Goal: Task Accomplishment & Management: Use online tool/utility

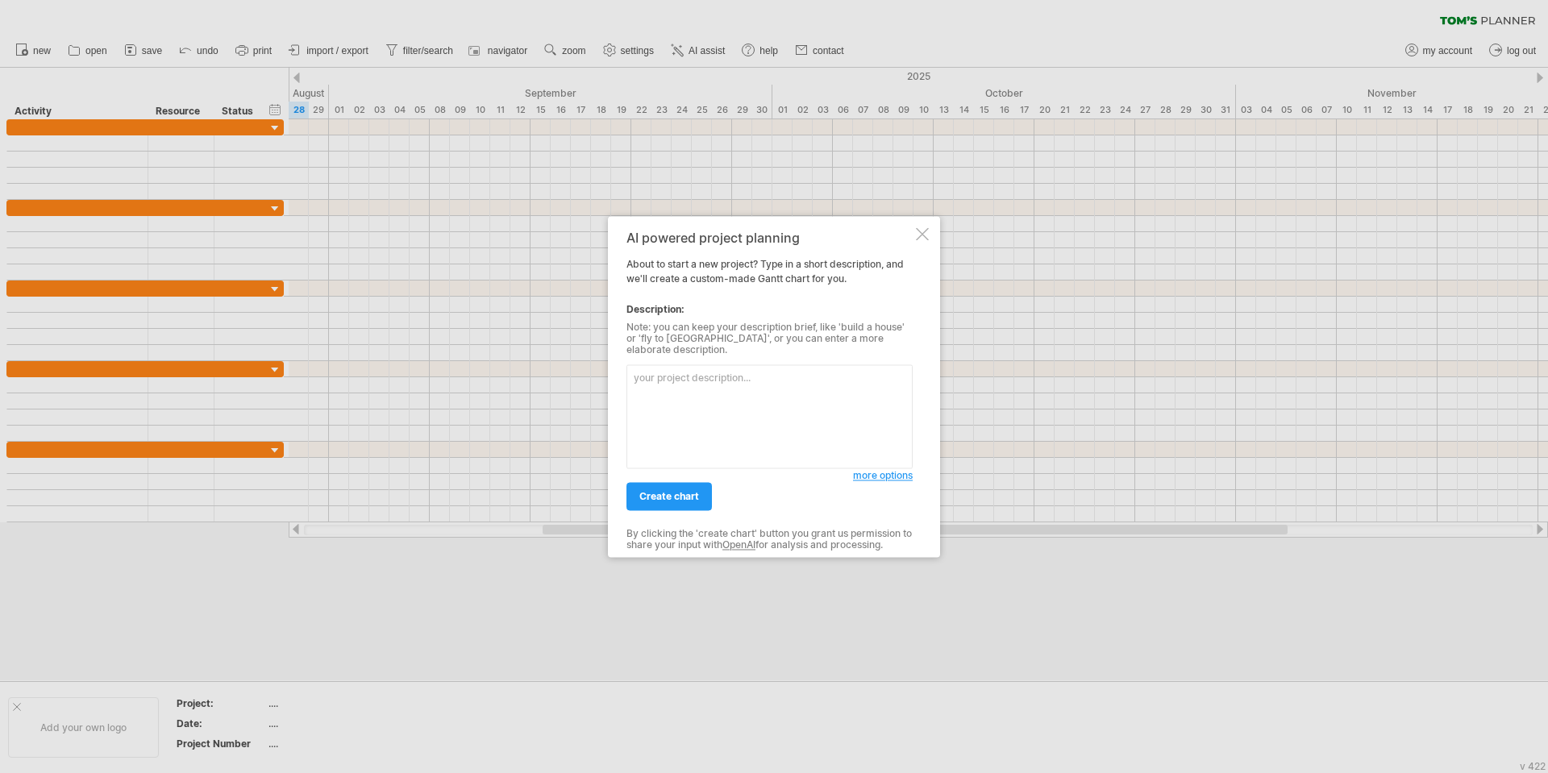
click at [676, 373] on textarea at bounding box center [769, 416] width 286 height 104
drag, startPoint x: 785, startPoint y: 385, endPoint x: 634, endPoint y: 364, distance: 152.2
click at [634, 364] on textarea "generate a grafical [PERSON_NAME] chart and a excel file to be imported to a [P…" at bounding box center [769, 416] width 286 height 104
paste textarea "Loremip: Dolorsit ametco adipisc e seddo eiusm te incididun utl etdolorem al En…"
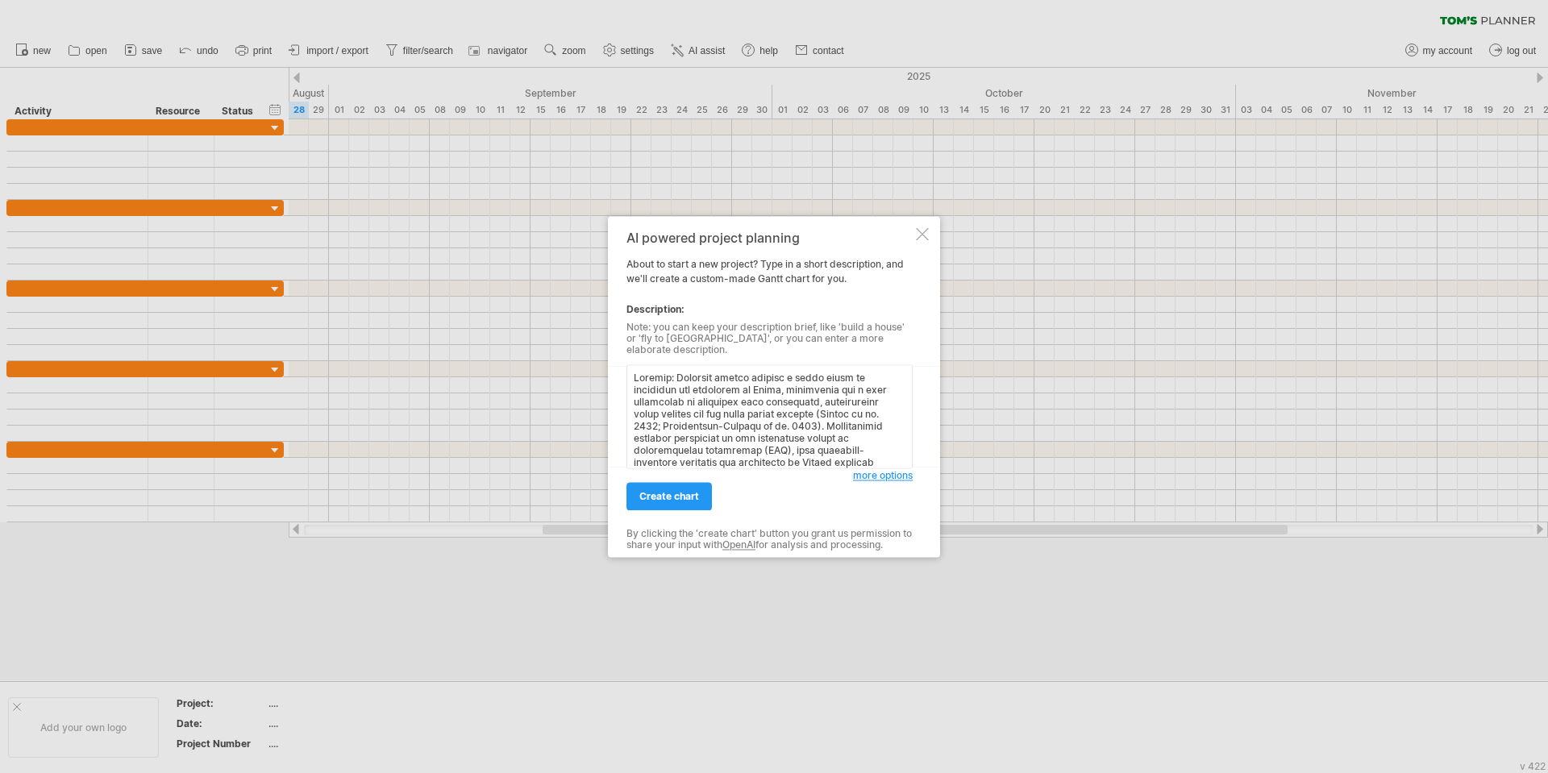
scroll to position [1331, 0]
type textarea "Loremip: Dolorsit ametco adipisc e seddo eiusm te incididun utl etdolorem al En…"
click at [677, 491] on span "create chart" at bounding box center [669, 496] width 60 height 12
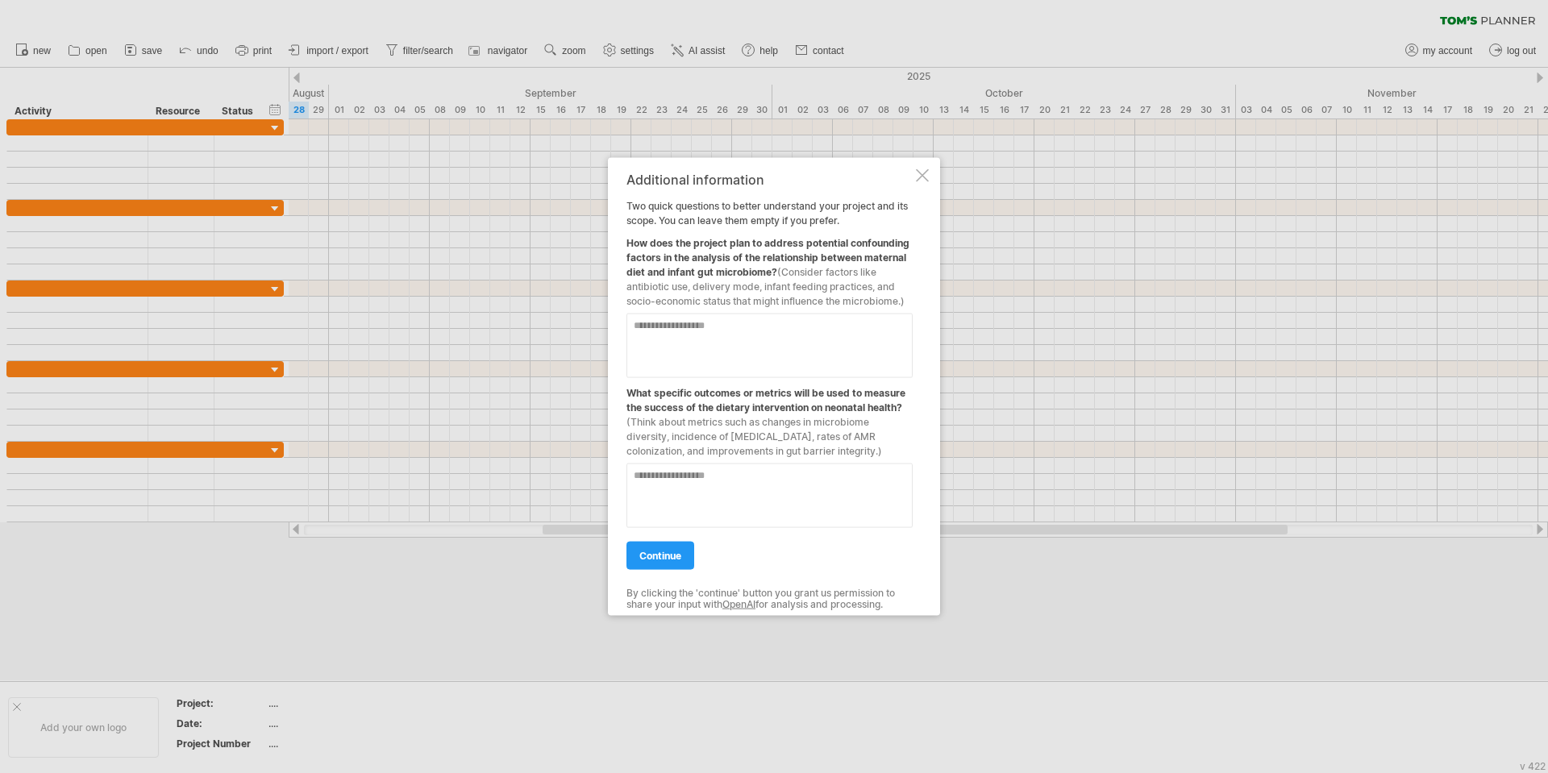
click at [707, 478] on textarea at bounding box center [769, 495] width 286 height 64
click at [667, 557] on span "continue" at bounding box center [660, 555] width 42 height 12
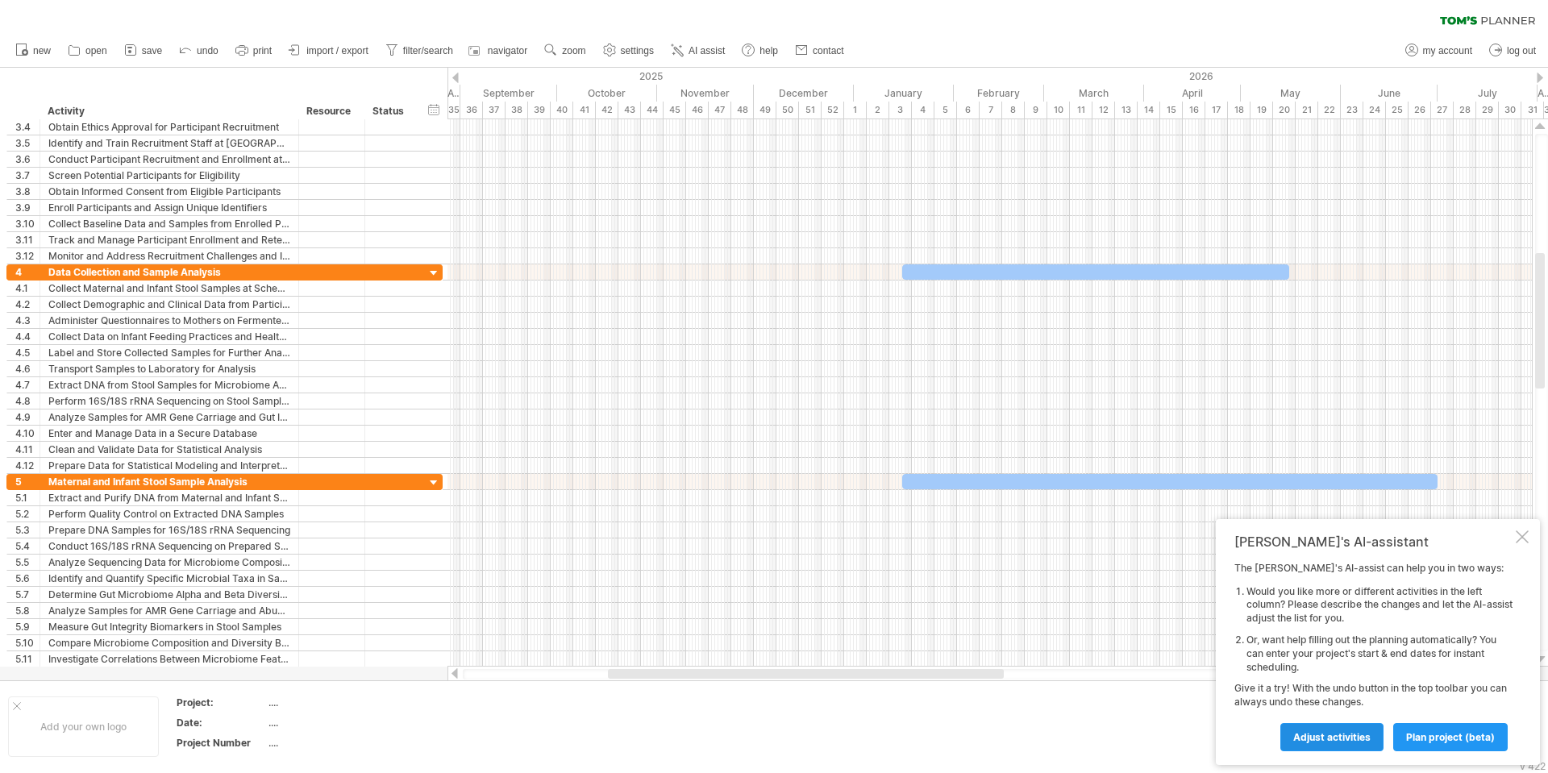
click at [1354, 737] on span "Adjust activities" at bounding box center [1331, 737] width 77 height 12
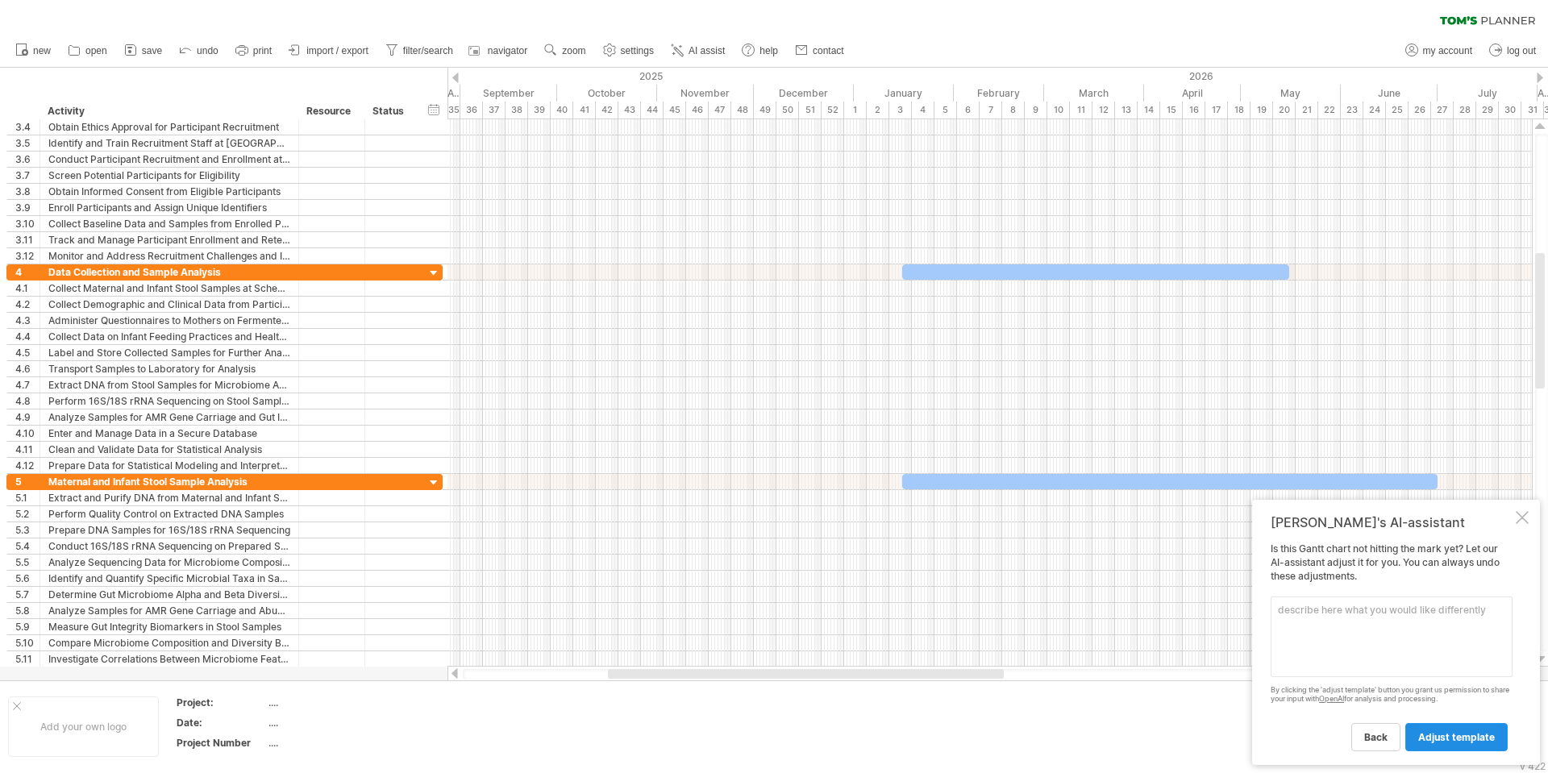
click at [1430, 732] on span "adjust template" at bounding box center [1456, 737] width 77 height 12
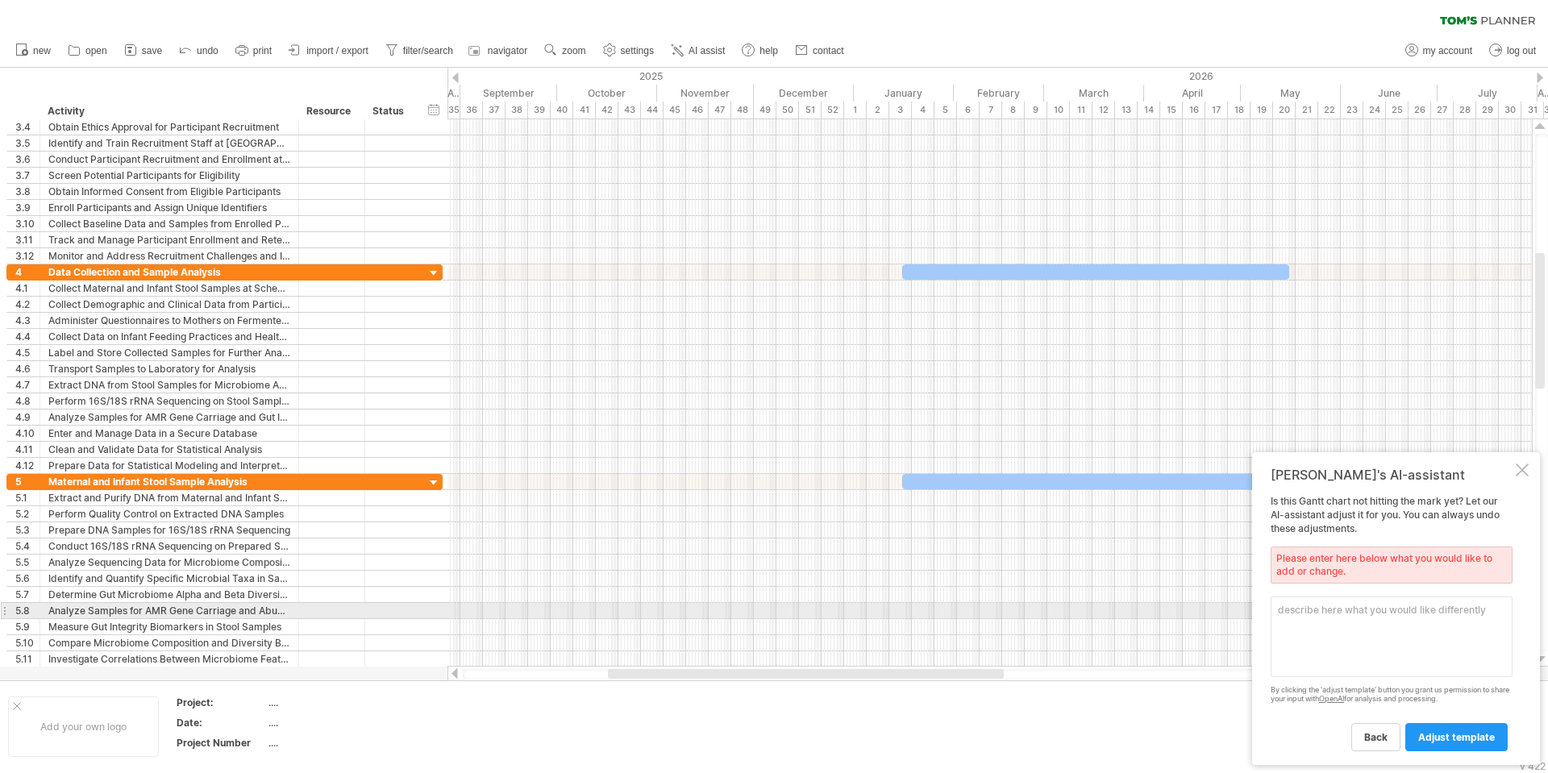
click at [1365, 617] on textarea at bounding box center [1391, 636] width 242 height 81
type textarea "project period is only 12 months"
click at [1472, 741] on span "adjust template" at bounding box center [1456, 737] width 77 height 12
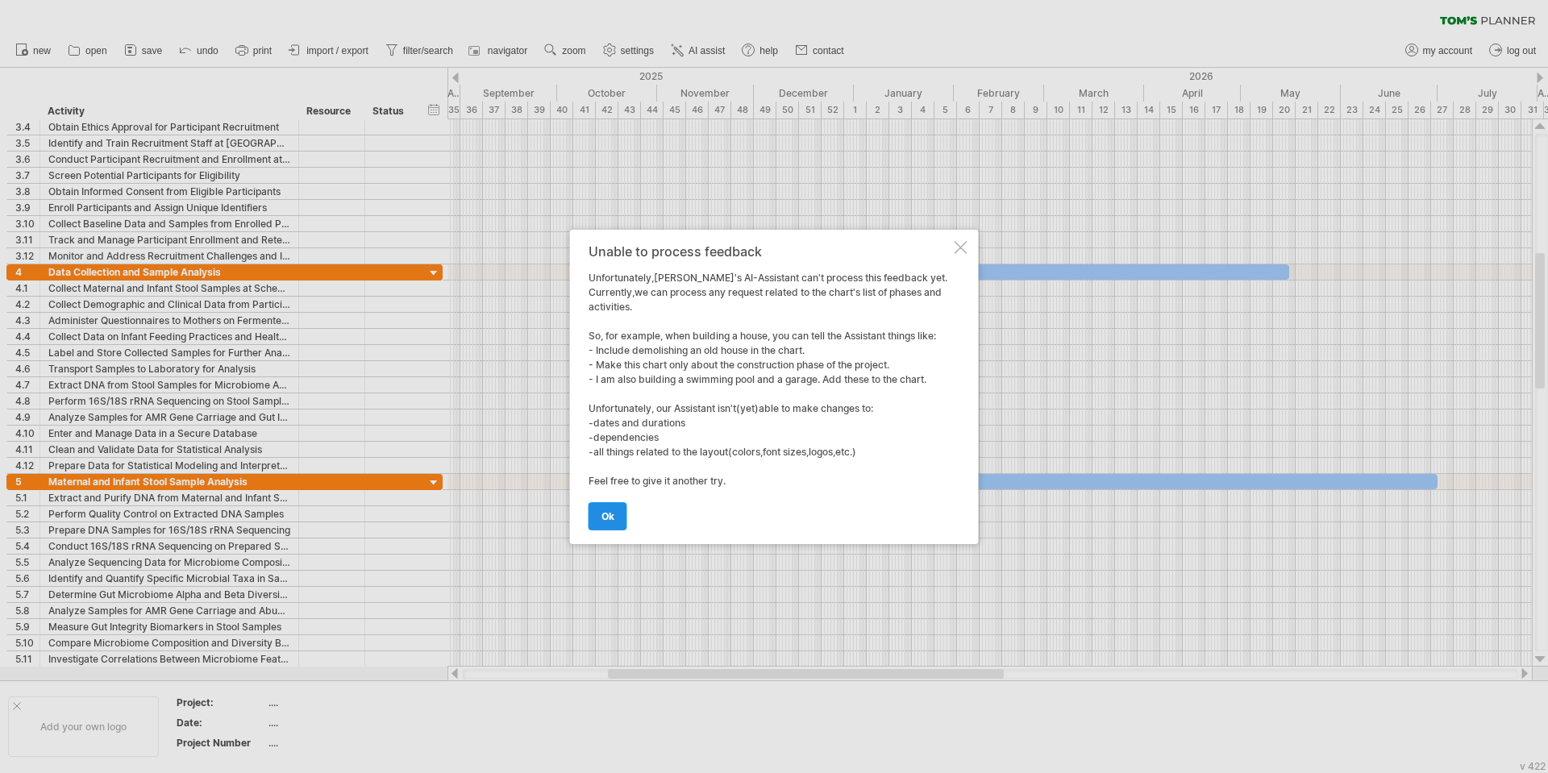
click at [604, 515] on span "ok" at bounding box center [607, 516] width 13 height 12
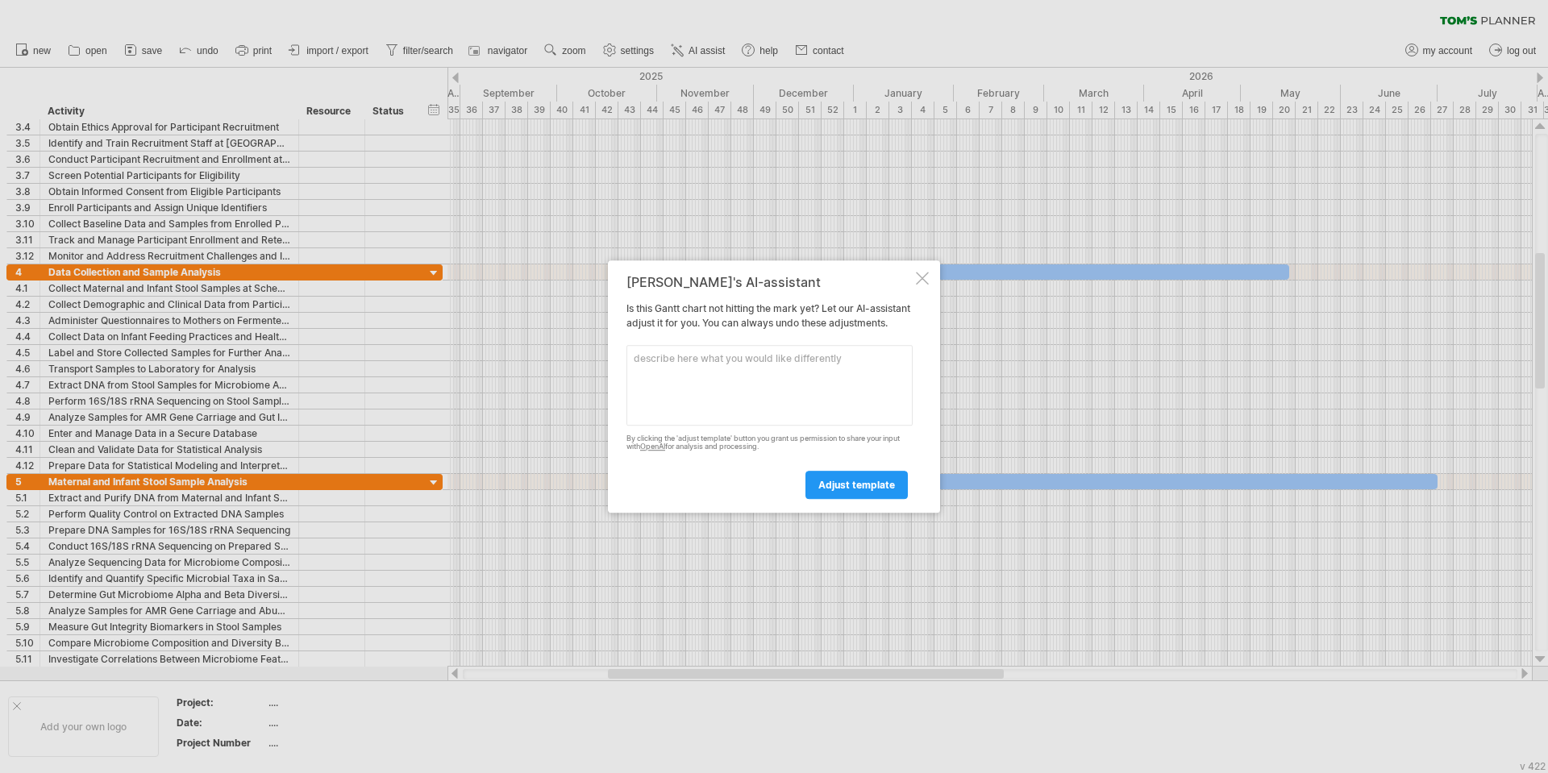
click at [929, 273] on div "[PERSON_NAME]'s AI-assistant Is this [PERSON_NAME] chart not hitting the mark y…" at bounding box center [774, 386] width 332 height 253
click at [918, 260] on div "[PERSON_NAME]'s AI-assistant Is this [PERSON_NAME] chart not hitting the mark y…" at bounding box center [774, 386] width 332 height 253
click at [919, 261] on div "[PERSON_NAME]'s AI-assistant Is this [PERSON_NAME] chart not hitting the mark y…" at bounding box center [774, 386] width 332 height 253
click at [866, 491] on span "adjust template" at bounding box center [856, 485] width 77 height 12
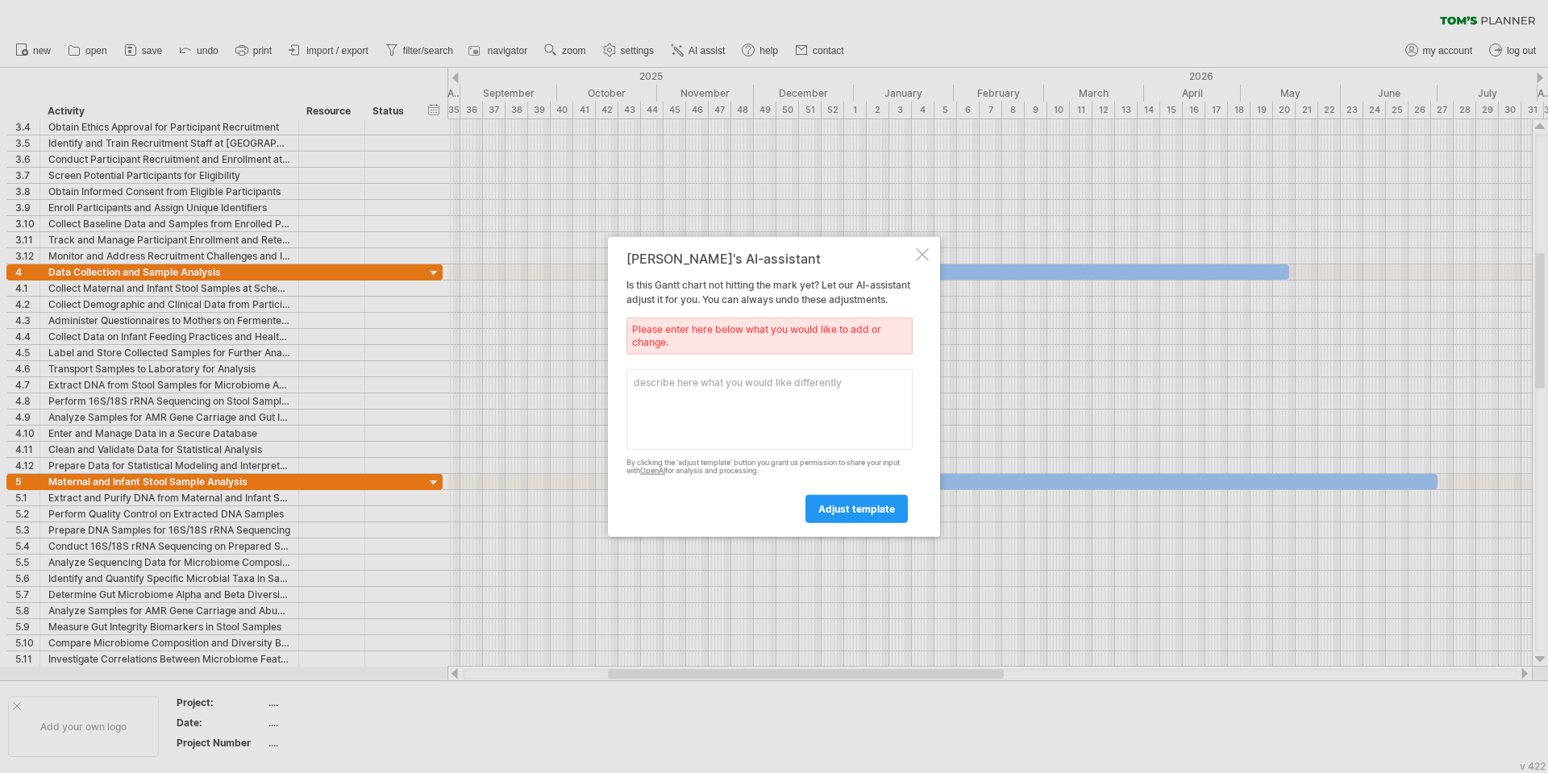
click at [926, 247] on div at bounding box center [922, 253] width 13 height 13
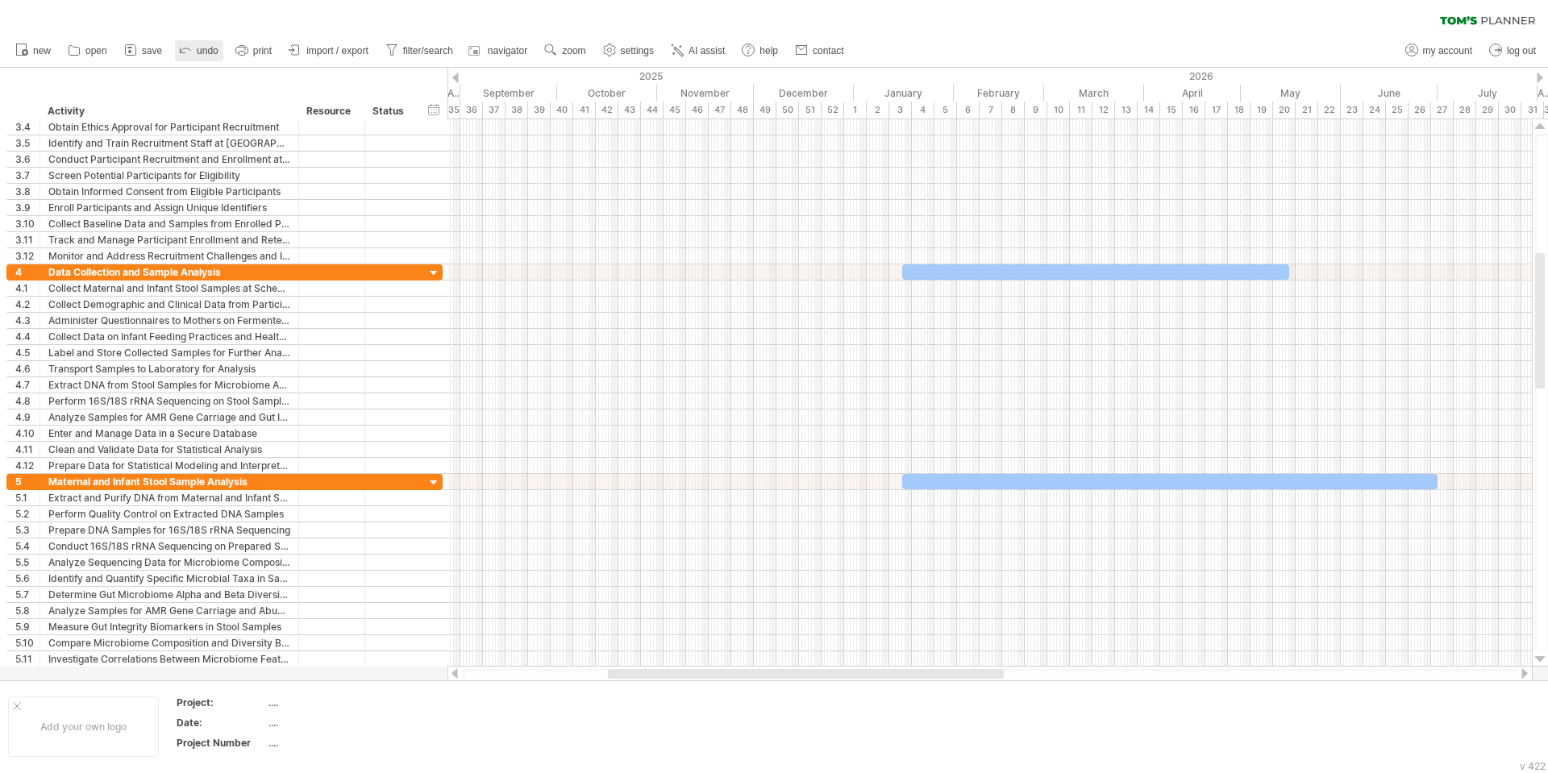
click at [202, 48] on span "undo" at bounding box center [208, 50] width 22 height 11
click at [27, 47] on rect at bounding box center [22, 49] width 10 height 11
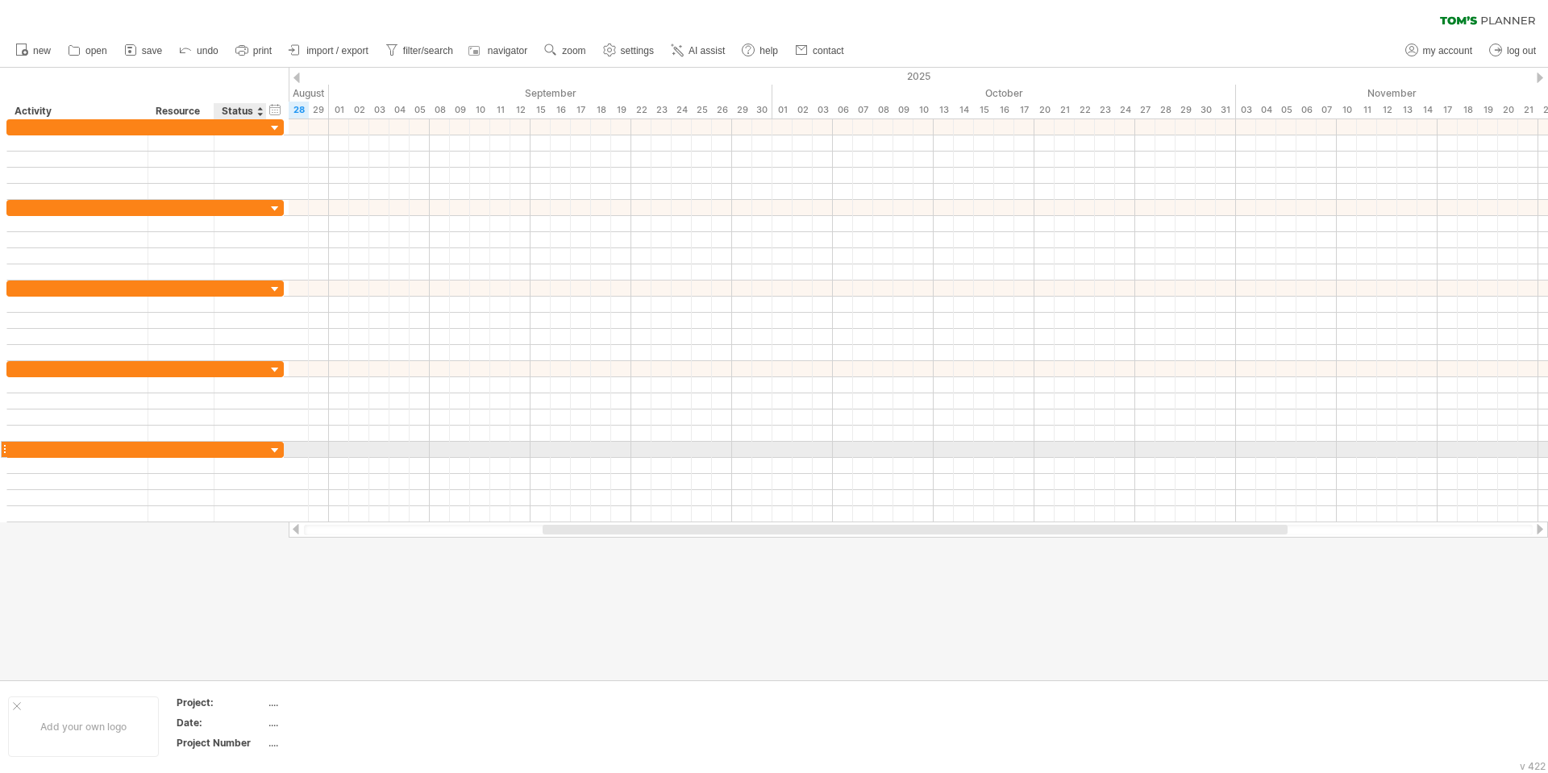
click at [273, 446] on div at bounding box center [275, 450] width 15 height 15
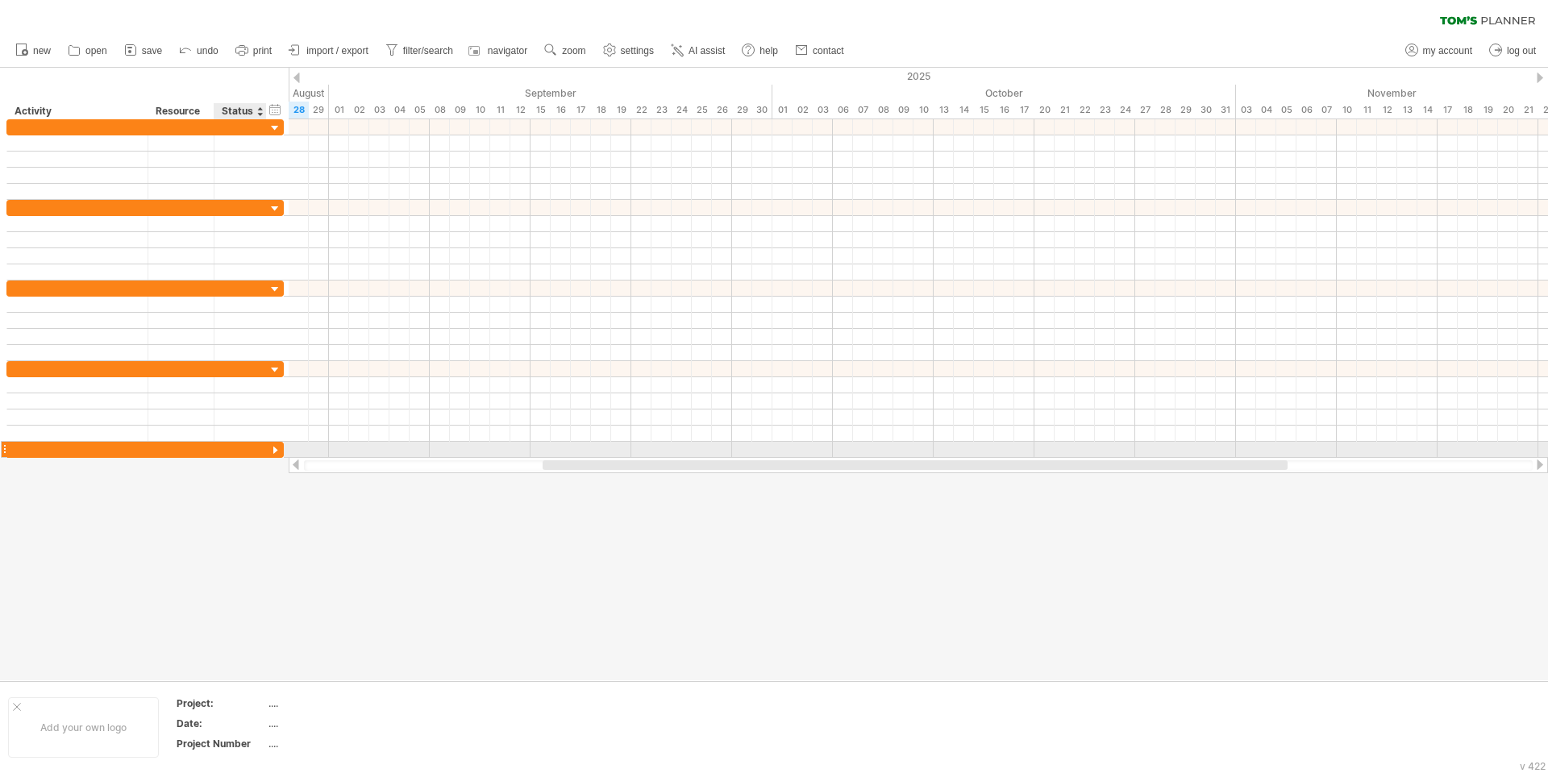
click at [272, 448] on div at bounding box center [275, 450] width 15 height 15
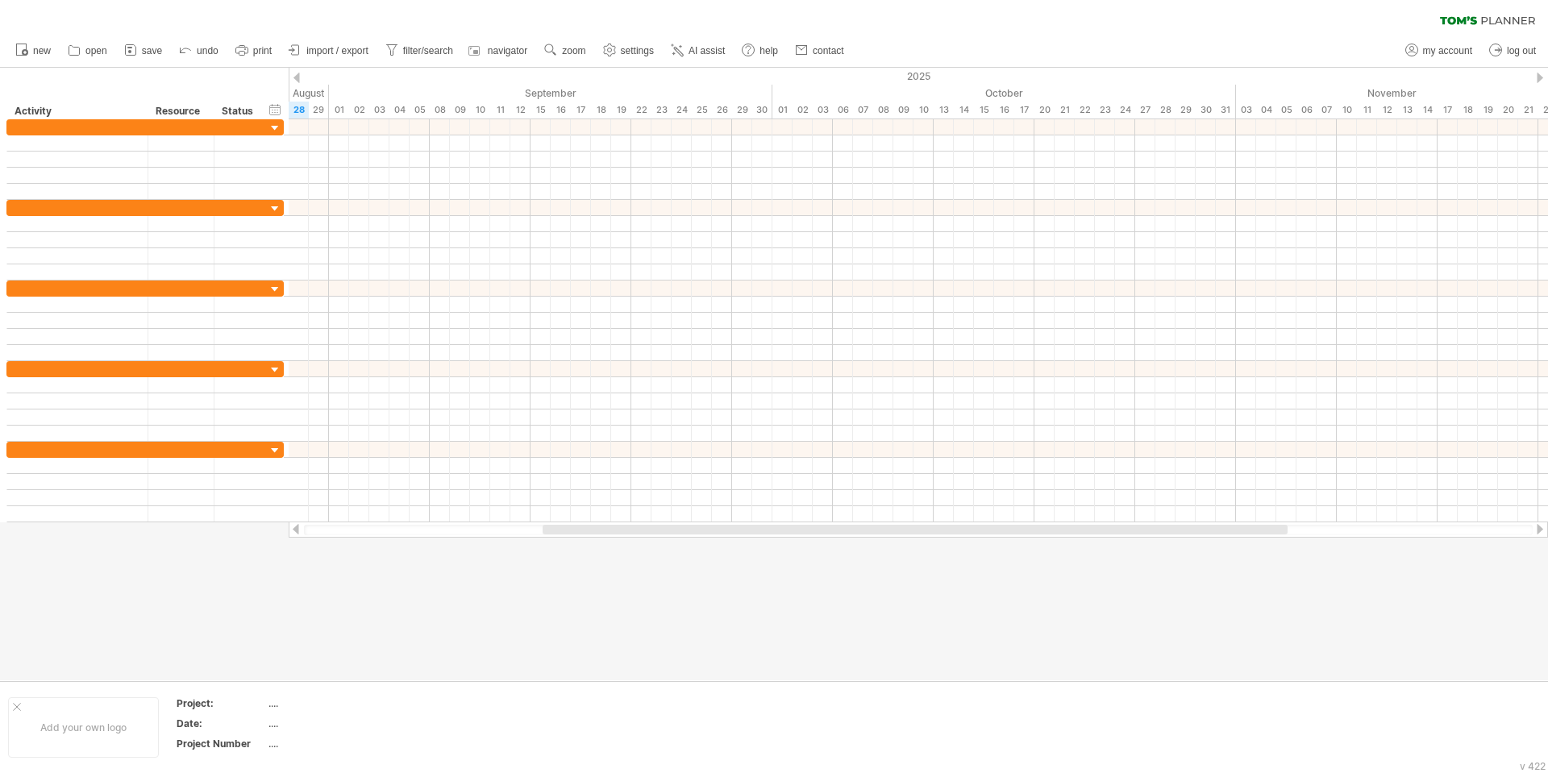
click at [411, 634] on div at bounding box center [774, 374] width 1548 height 613
click at [316, 52] on span "import / export" at bounding box center [337, 50] width 62 height 11
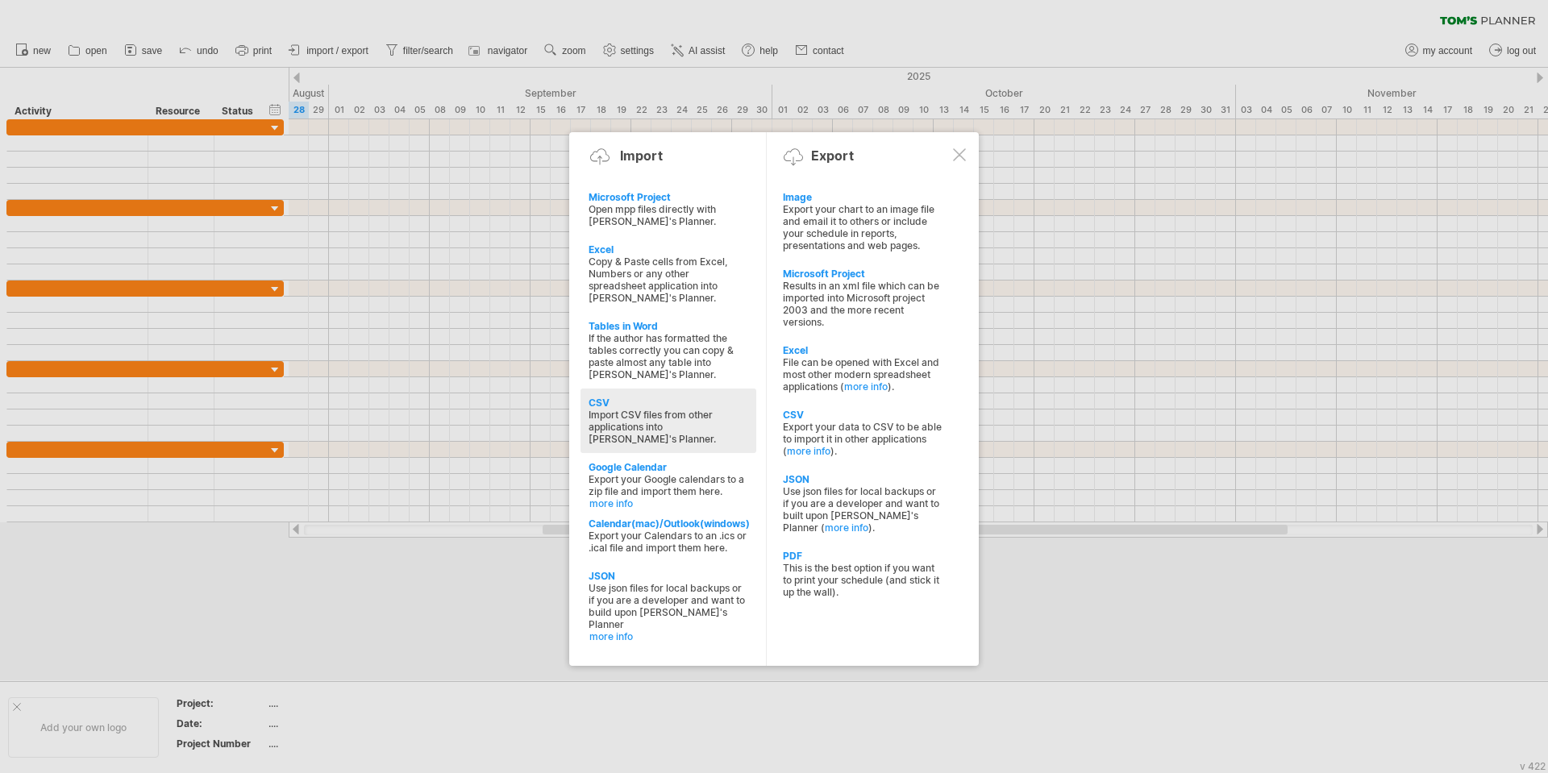
click at [24, 146] on div at bounding box center [774, 386] width 1548 height 773
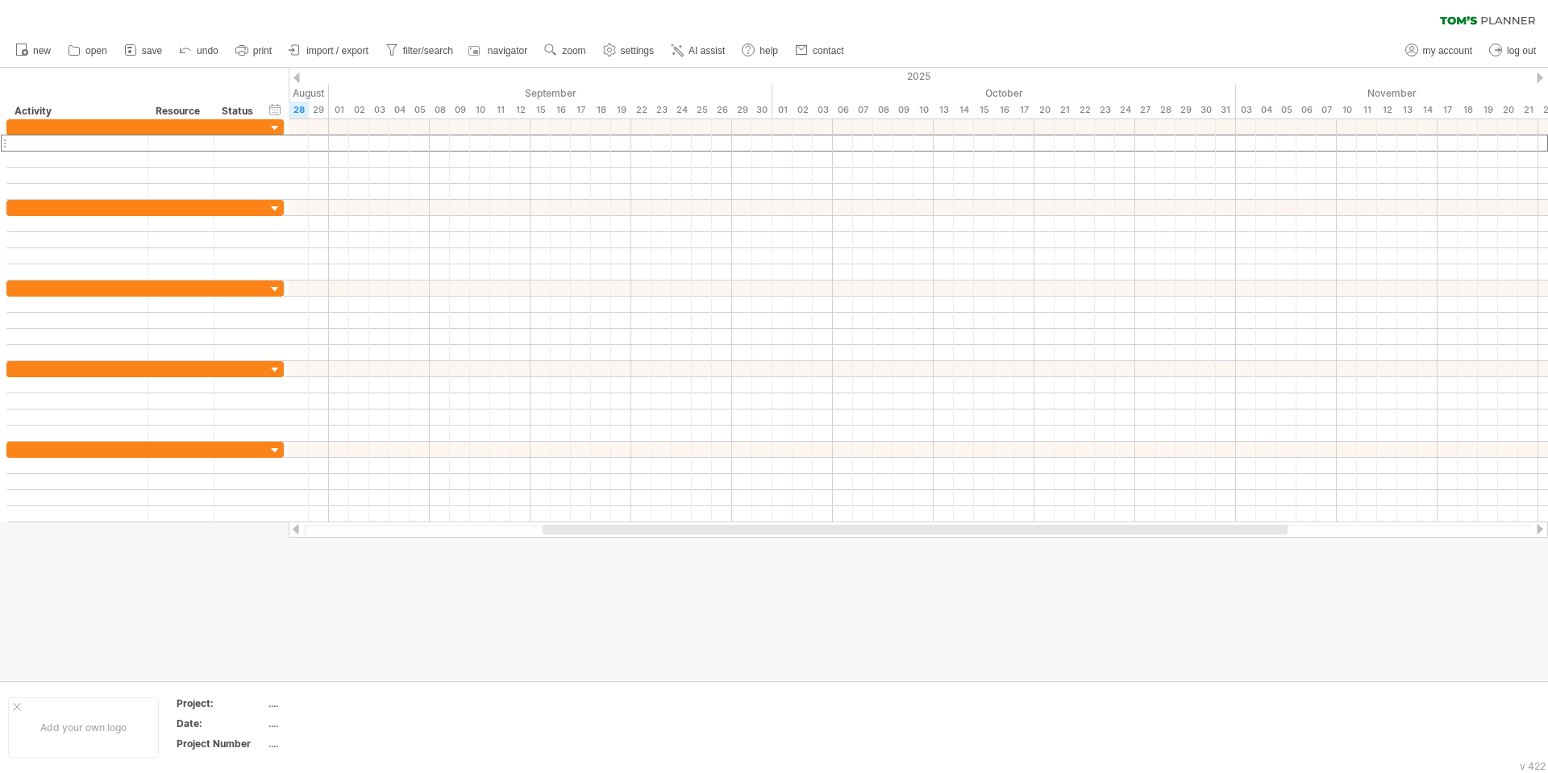
click at [24, 146] on div at bounding box center [77, 142] width 124 height 15
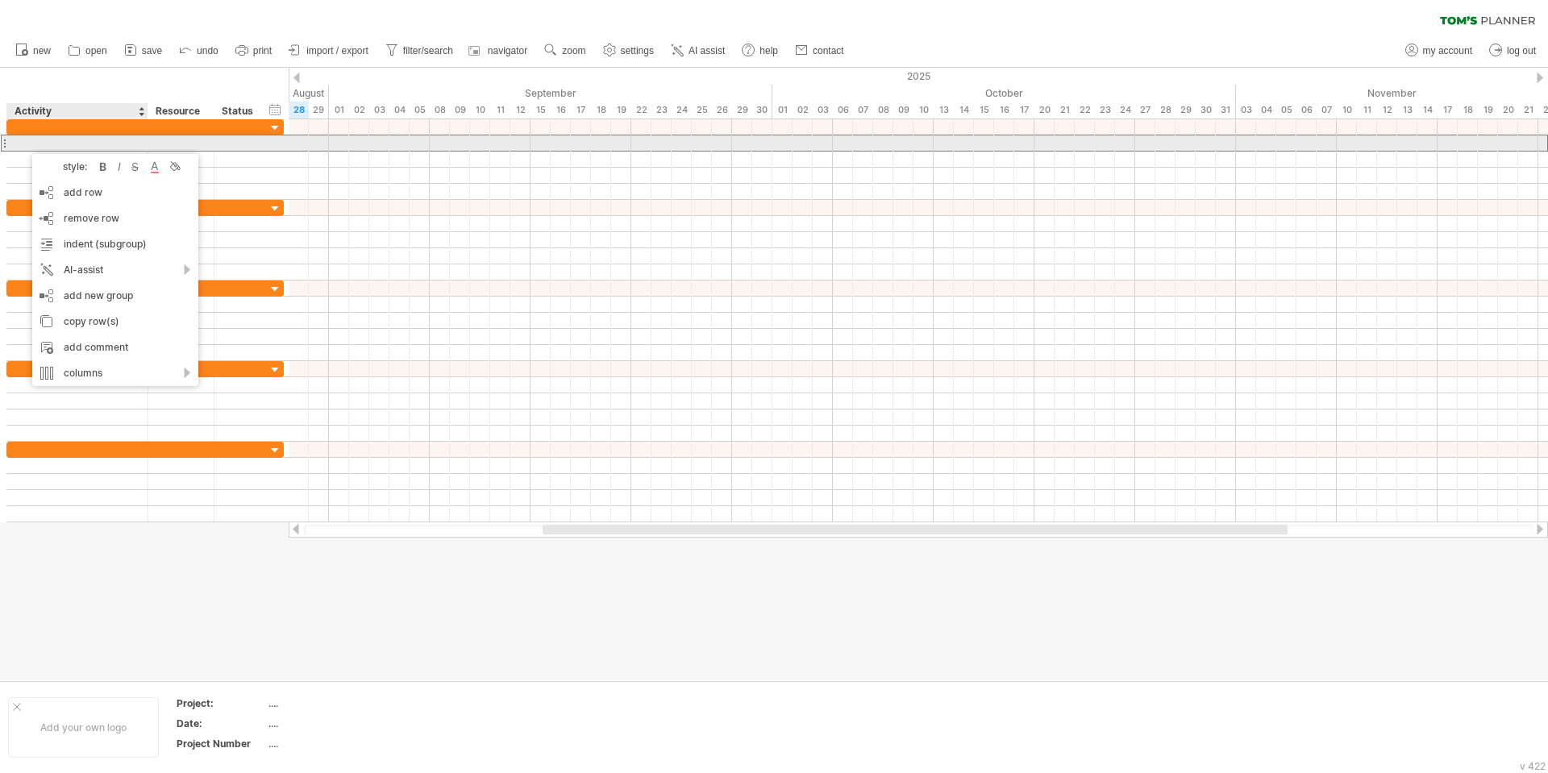
click at [1, 147] on div at bounding box center [4, 143] width 6 height 17
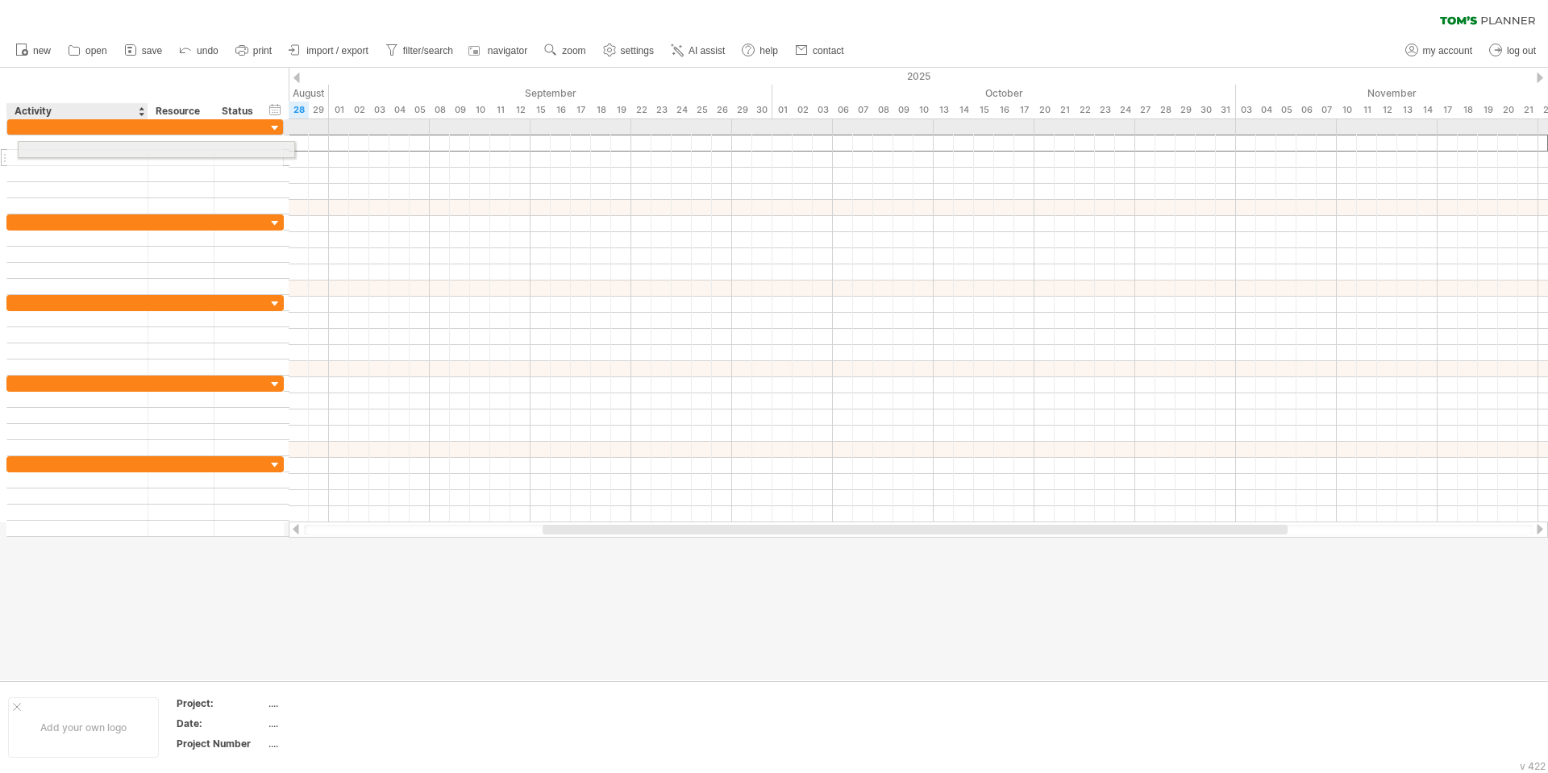
drag, startPoint x: 7, startPoint y: 143, endPoint x: 17, endPoint y: 147, distance: 10.5
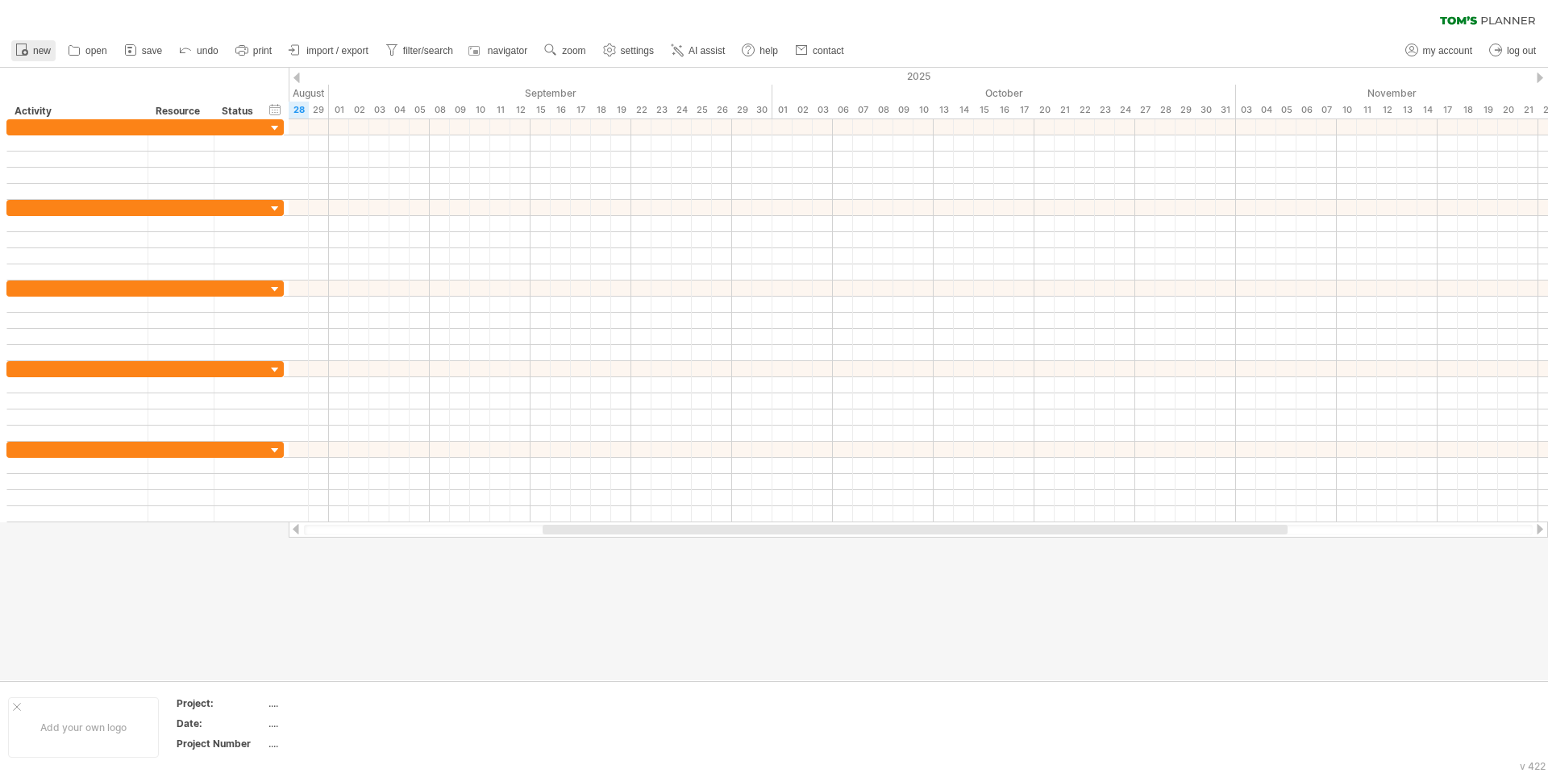
click at [39, 52] on span "new" at bounding box center [42, 50] width 18 height 11
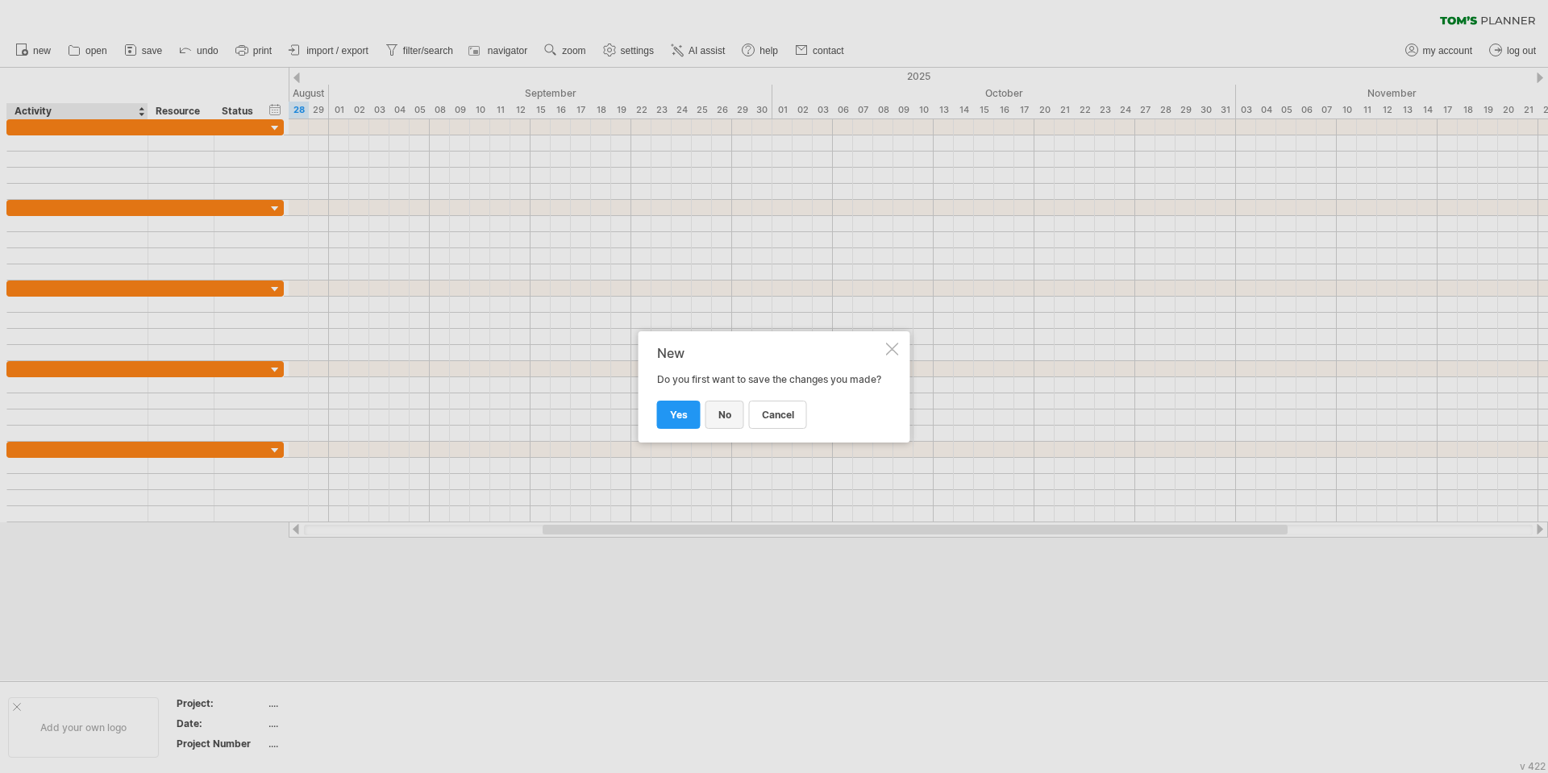
click at [732, 423] on link "no" at bounding box center [724, 415] width 39 height 28
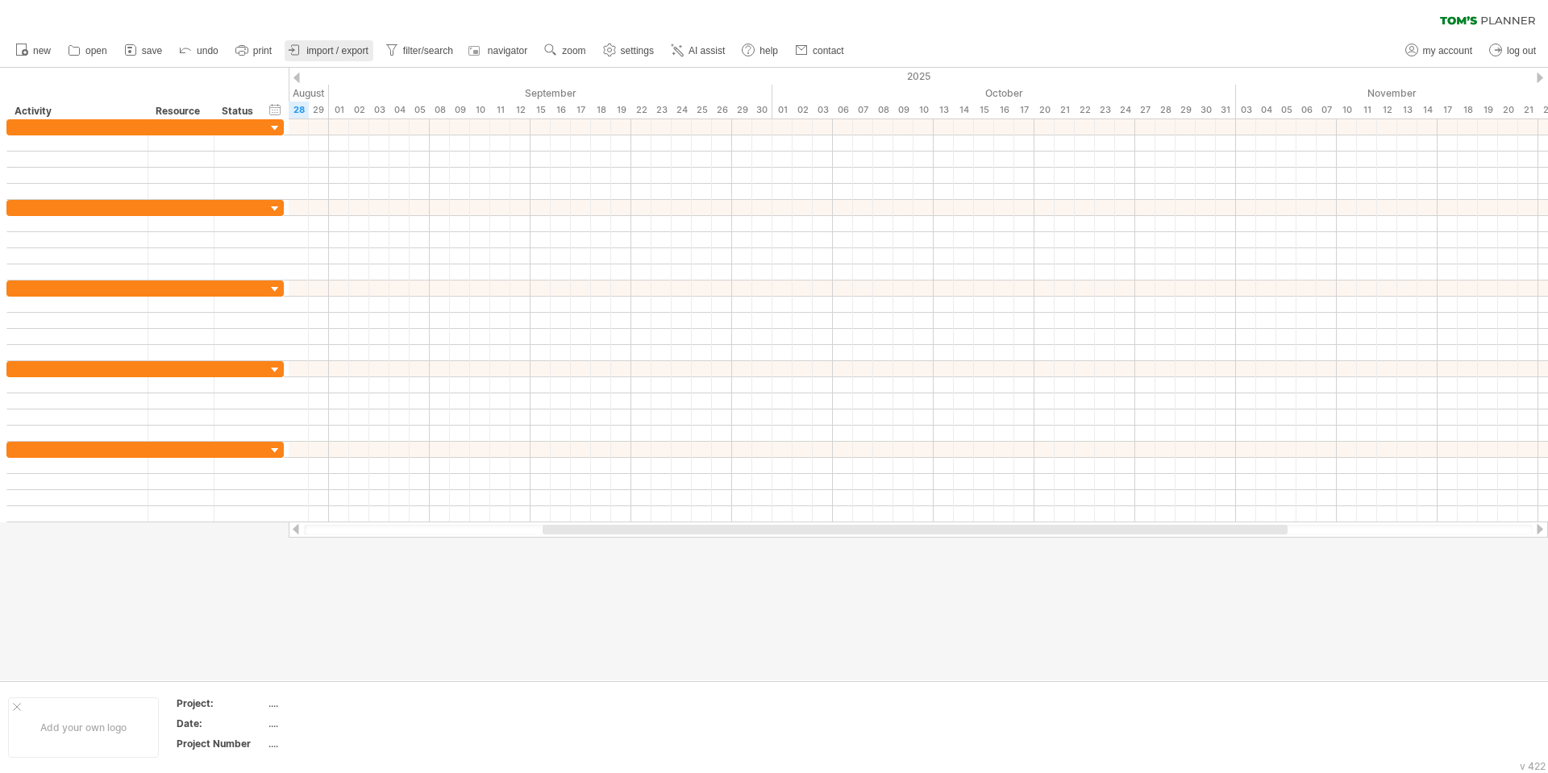
click at [329, 50] on span "import / export" at bounding box center [337, 50] width 62 height 11
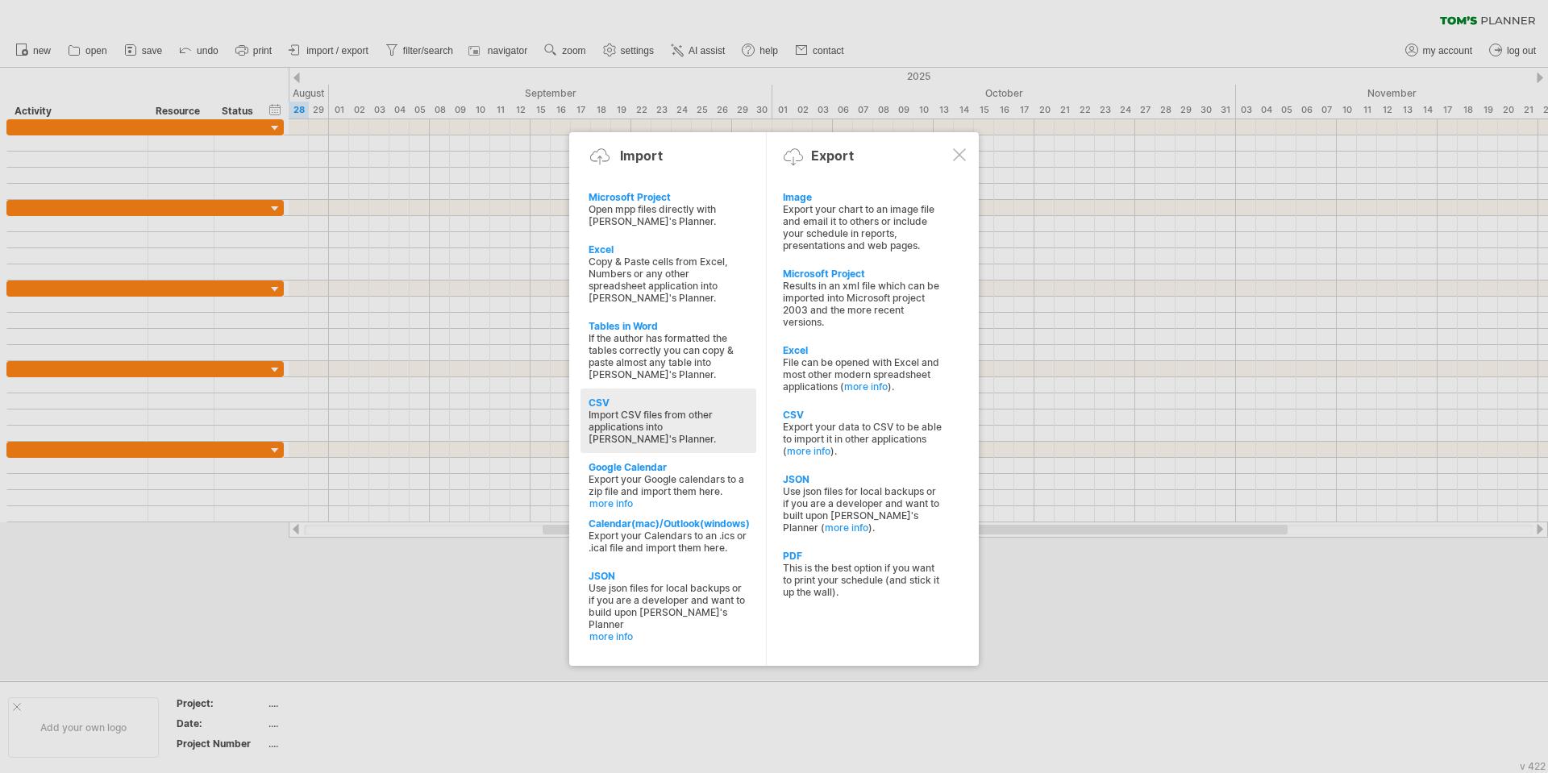
drag, startPoint x: 954, startPoint y: 154, endPoint x: 957, endPoint y: 162, distance: 8.7
click at [954, 154] on div at bounding box center [959, 154] width 13 height 13
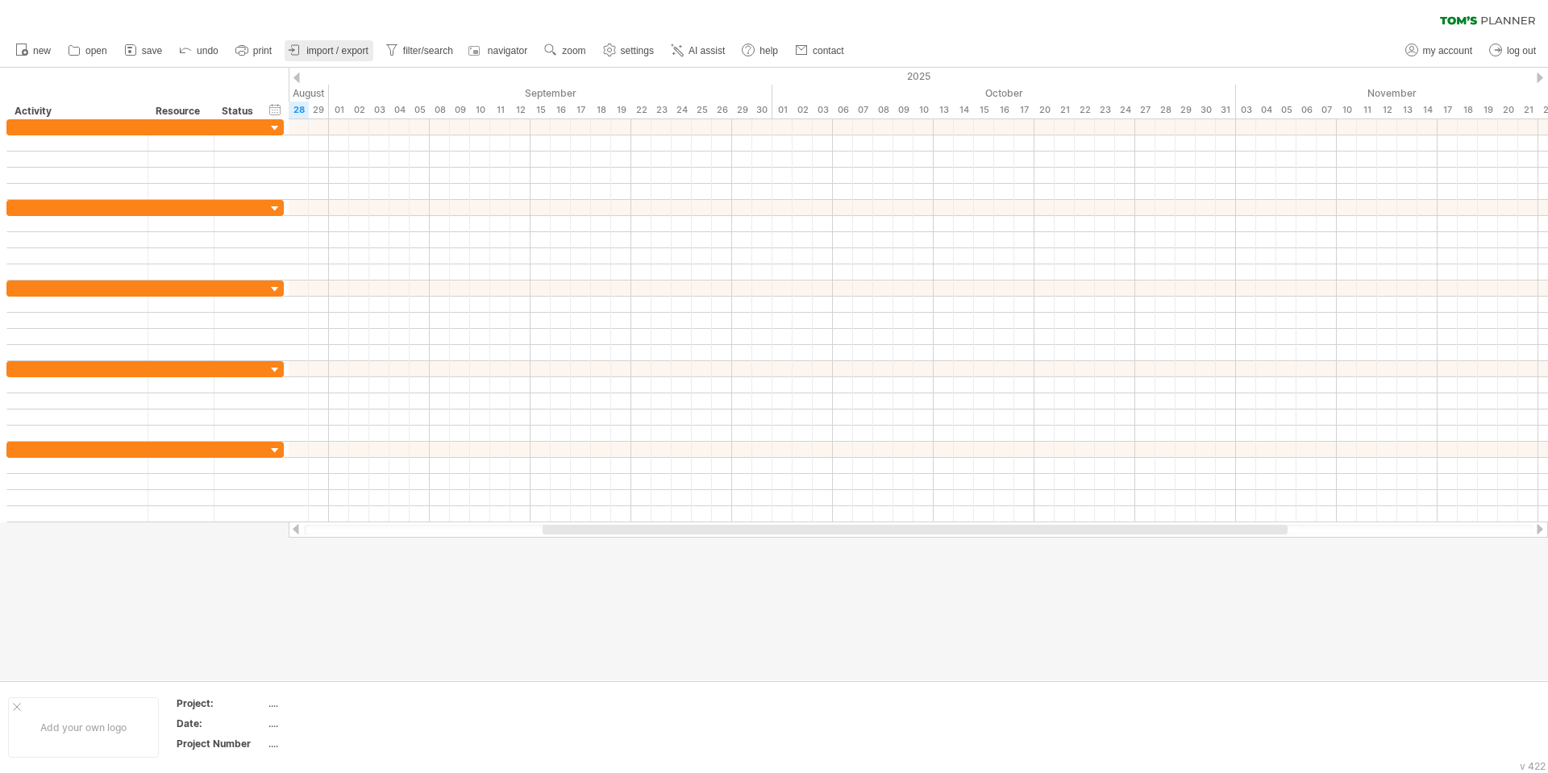
click at [322, 52] on span "import / export" at bounding box center [337, 50] width 62 height 11
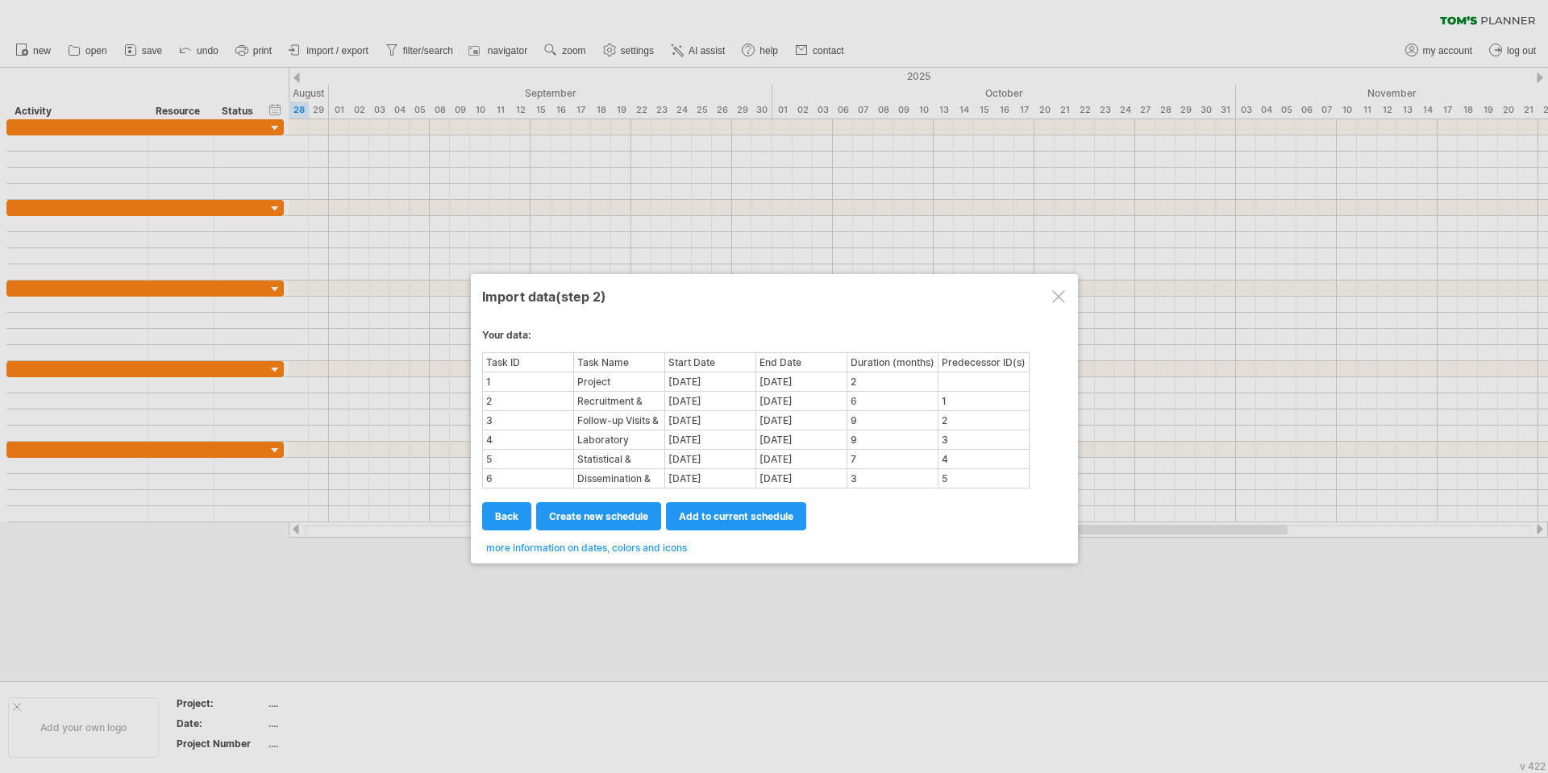
click at [593, 553] on span "more information on dates, colors and icons" at bounding box center [586, 548] width 201 height 12
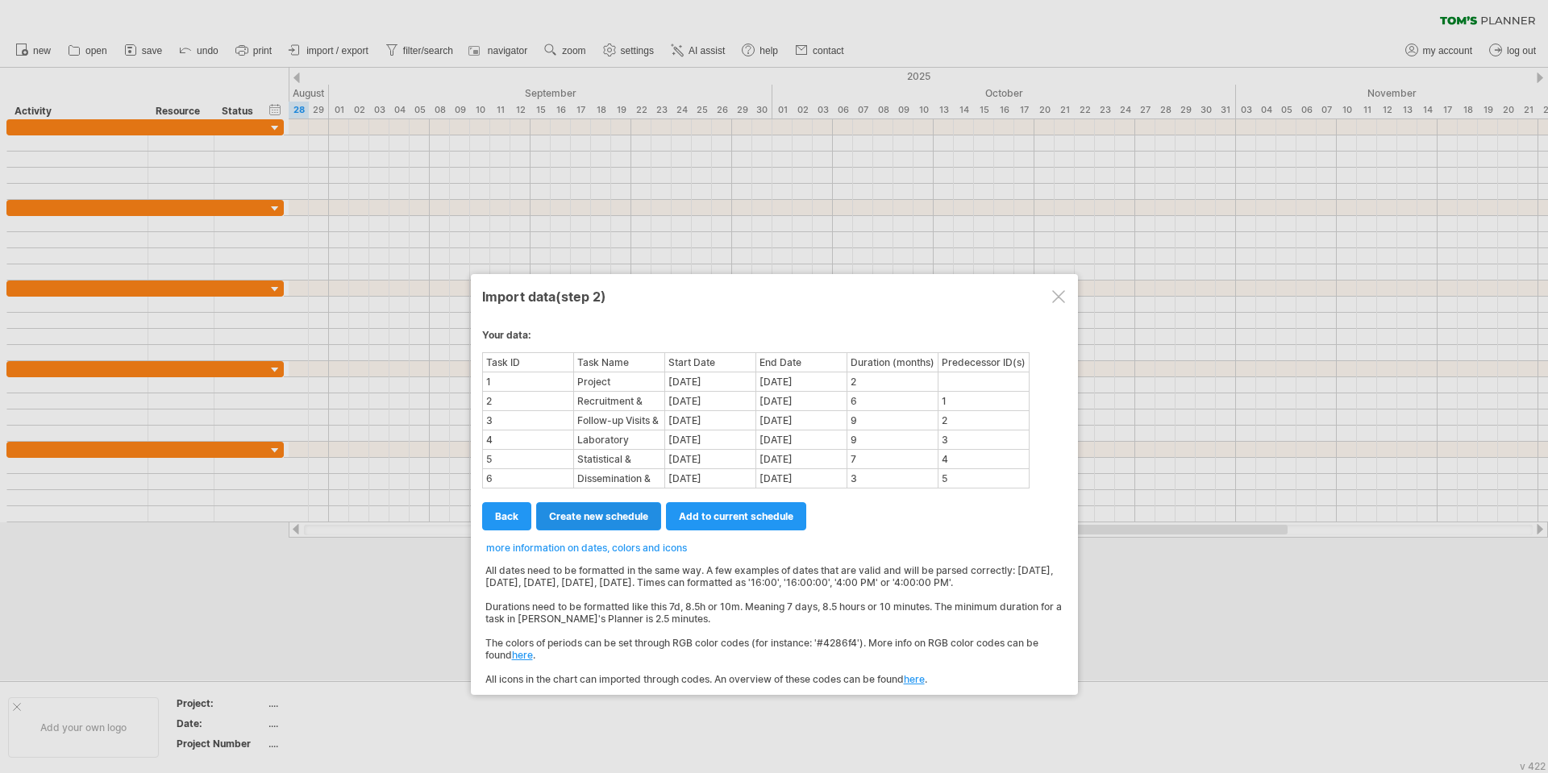
click at [615, 515] on span "create new schedule" at bounding box center [598, 516] width 99 height 12
select select "***"
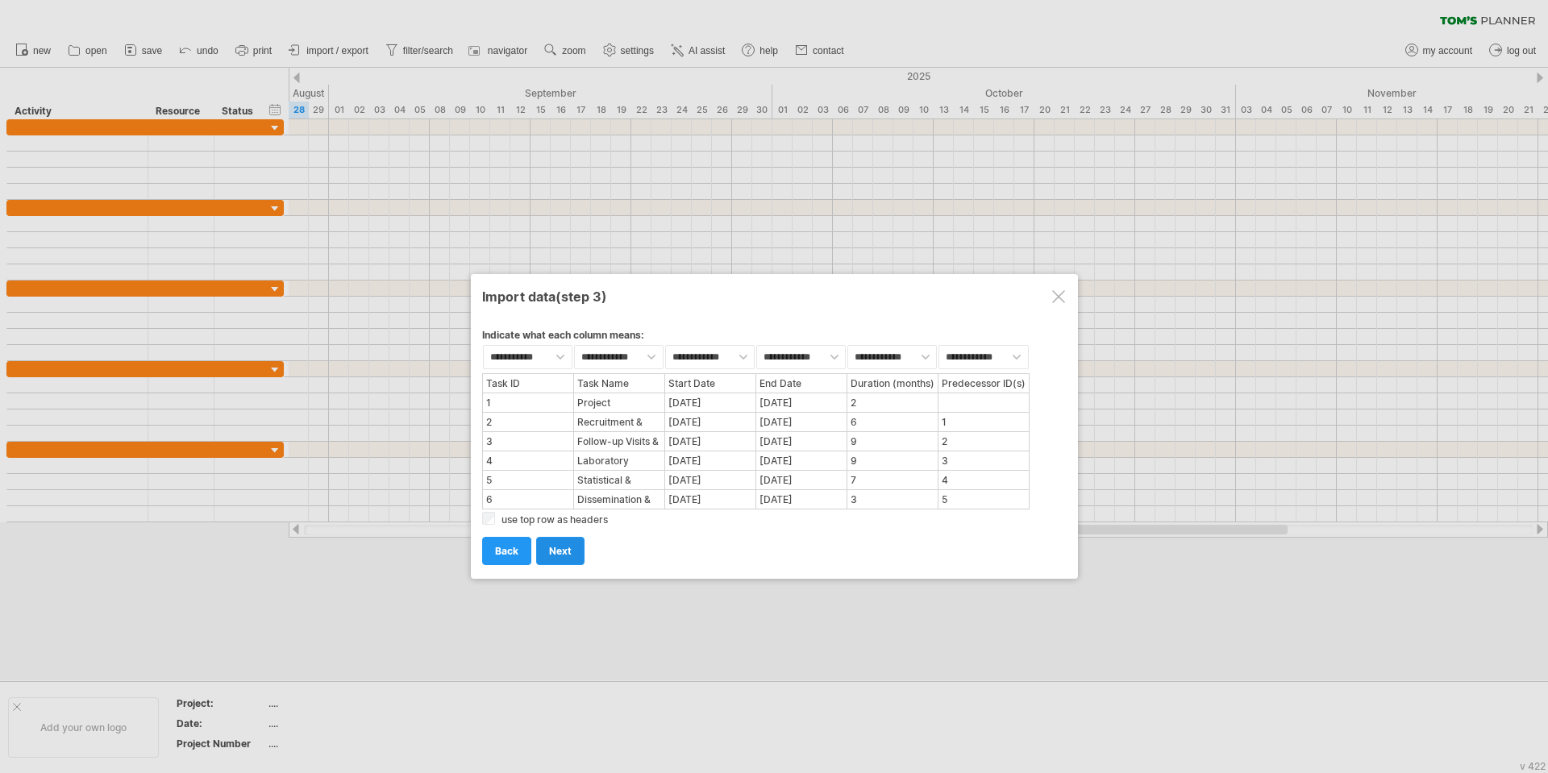
click at [553, 543] on link "next" at bounding box center [560, 551] width 48 height 28
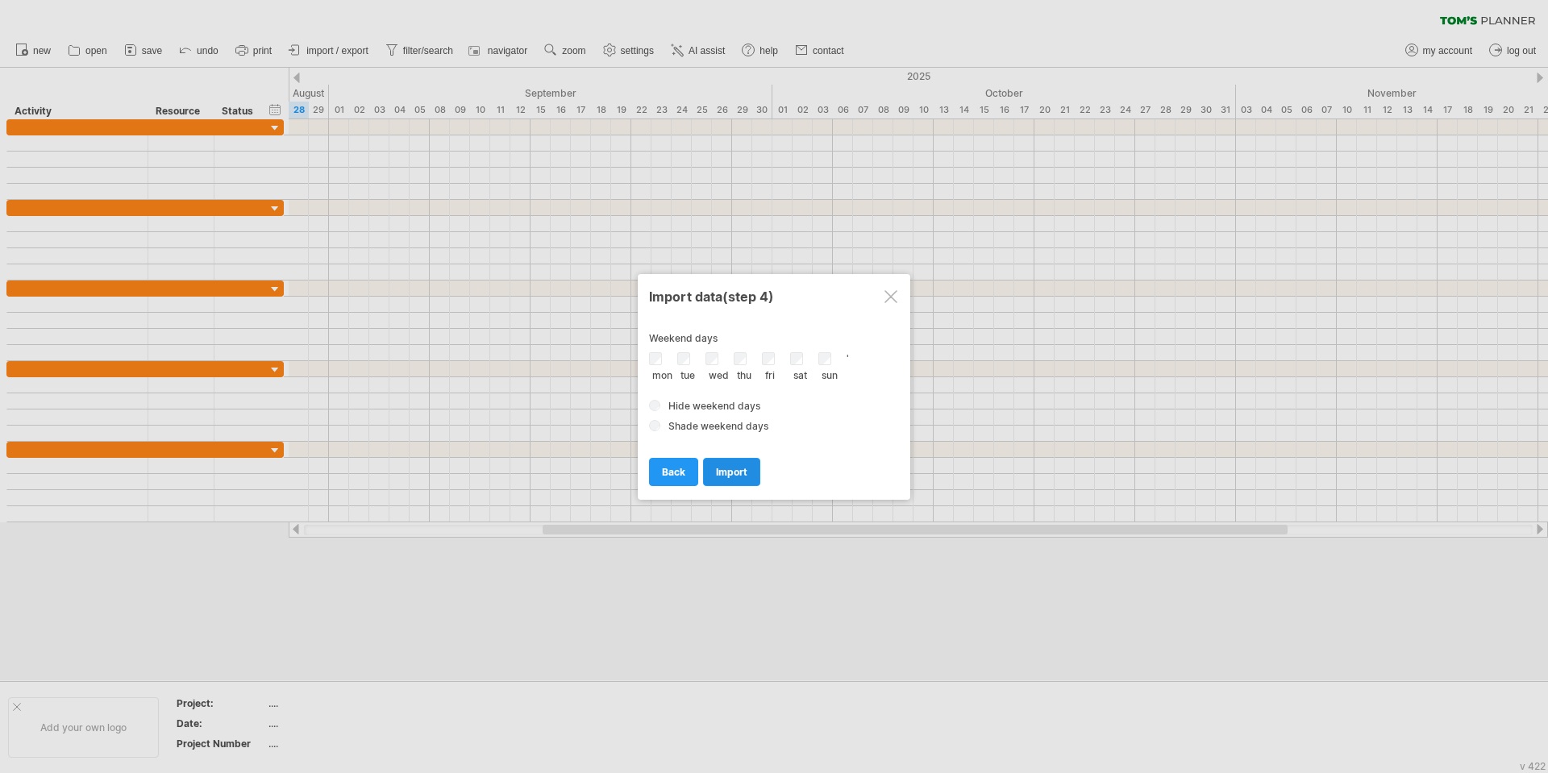
click at [731, 468] on span "import" at bounding box center [731, 472] width 31 height 12
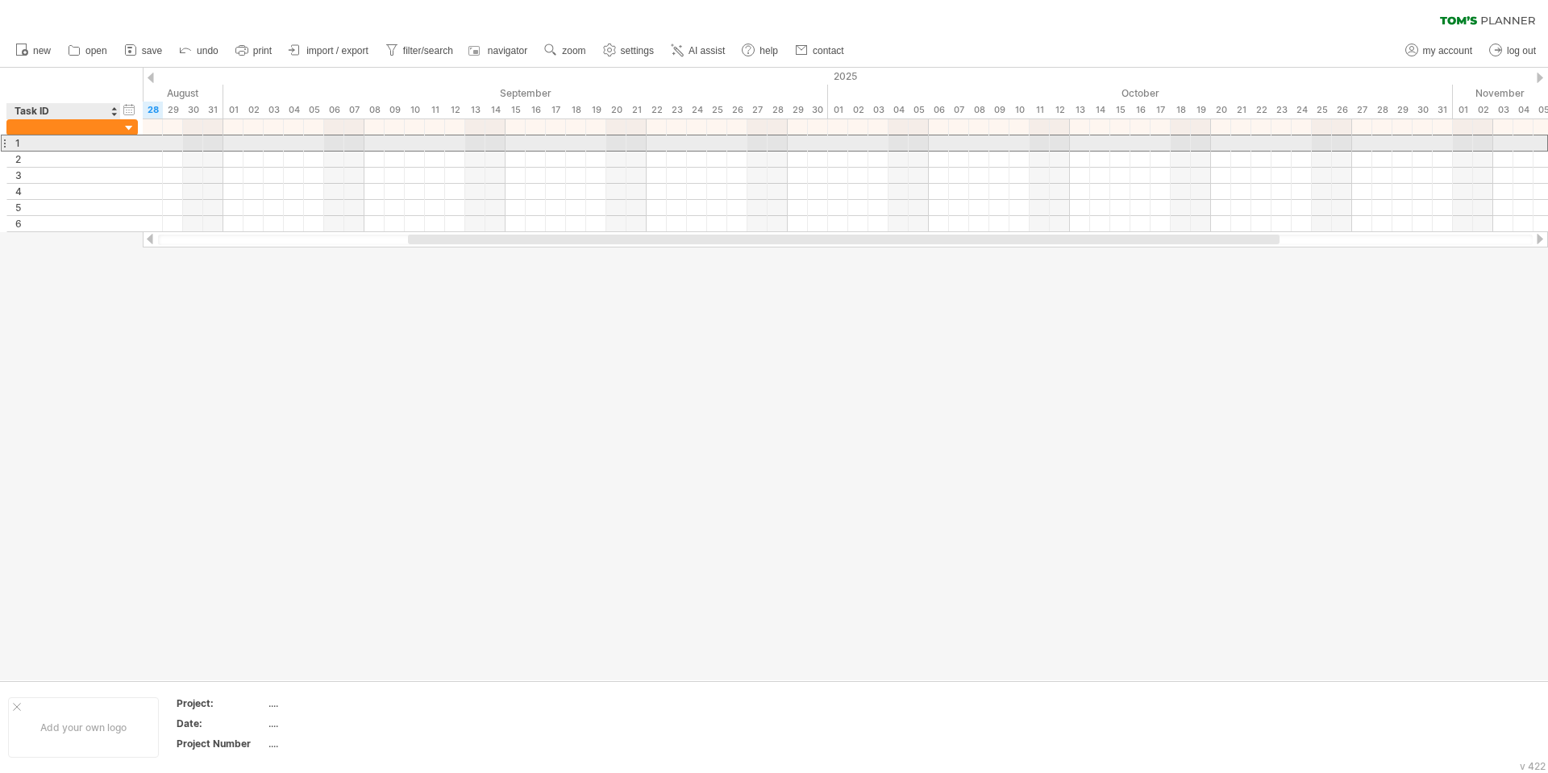
click at [73, 140] on div "1" at bounding box center [63, 142] width 97 height 15
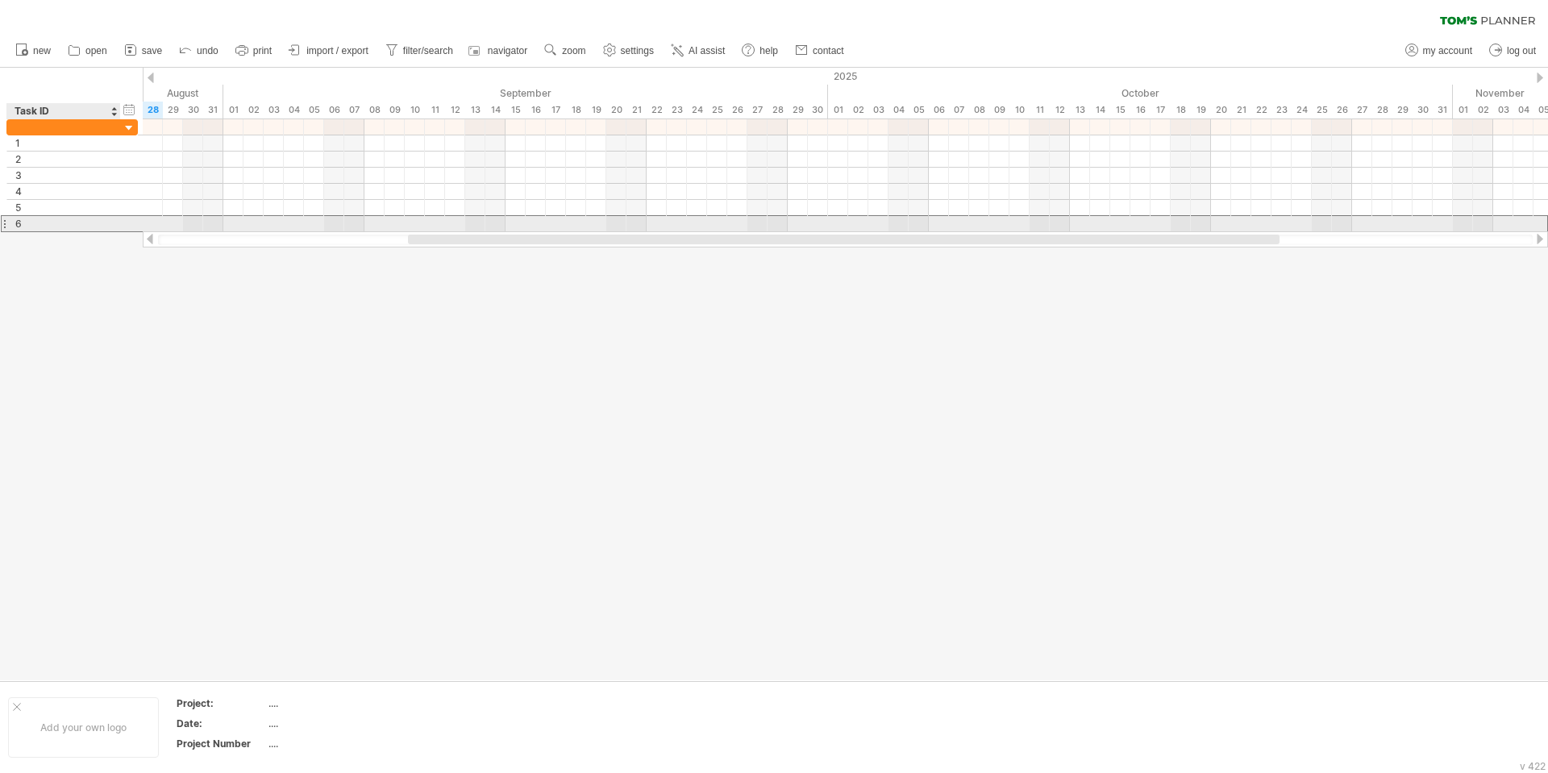
click at [106, 226] on div "6" at bounding box center [63, 223] width 97 height 15
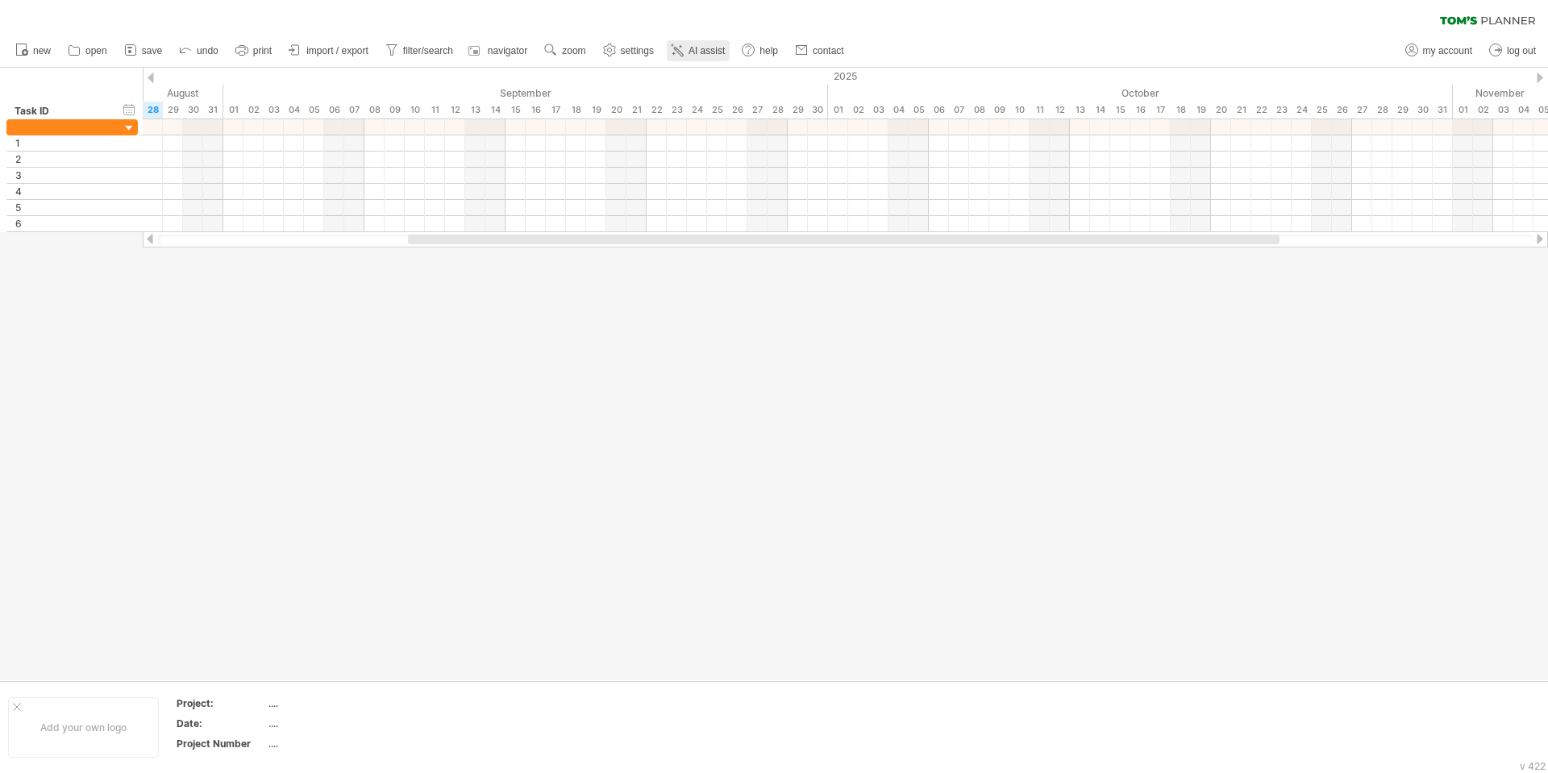
click at [714, 50] on span "AI assist" at bounding box center [706, 50] width 36 height 11
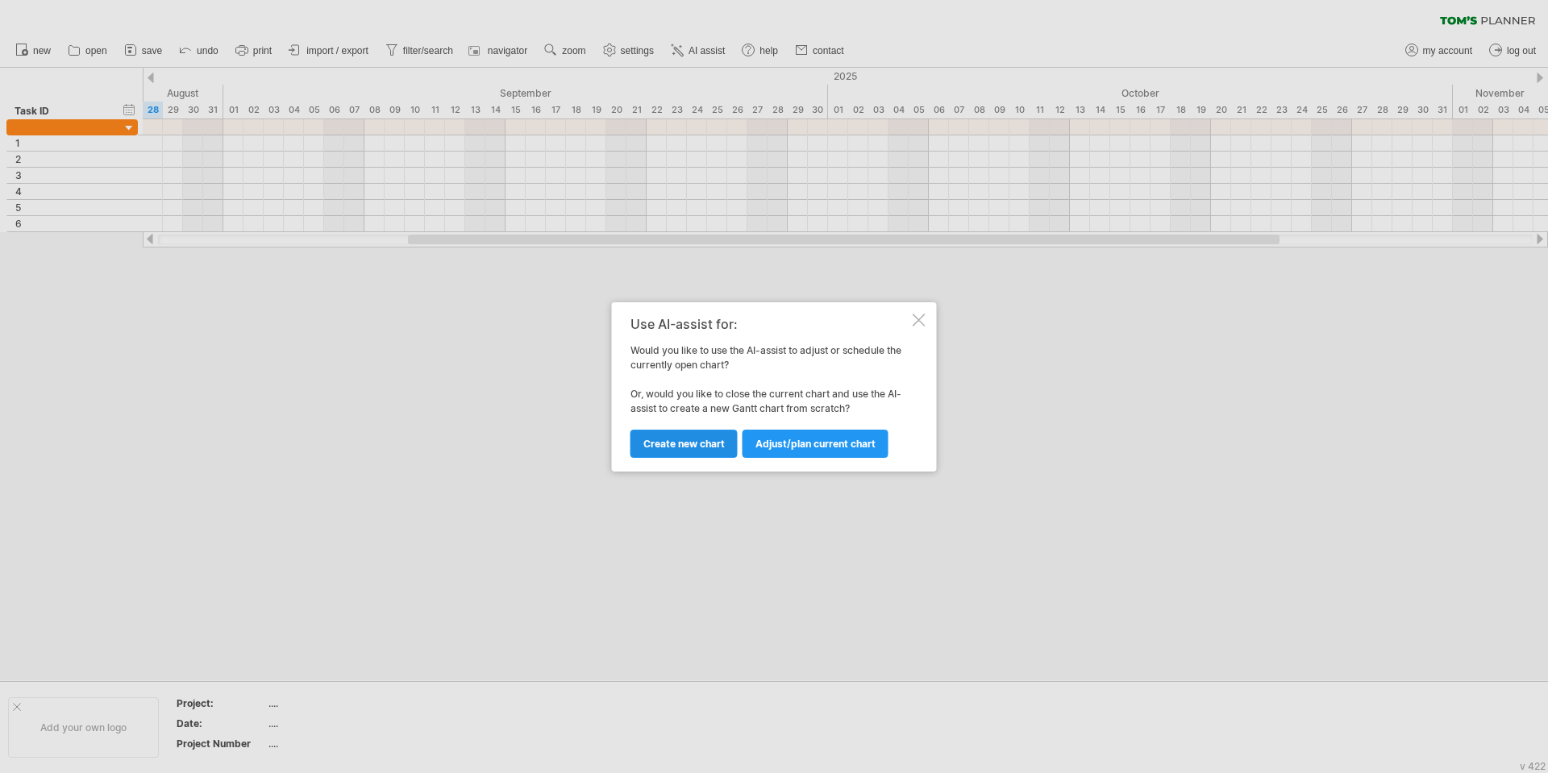
click at [688, 435] on link "Create new chart" at bounding box center [683, 444] width 107 height 28
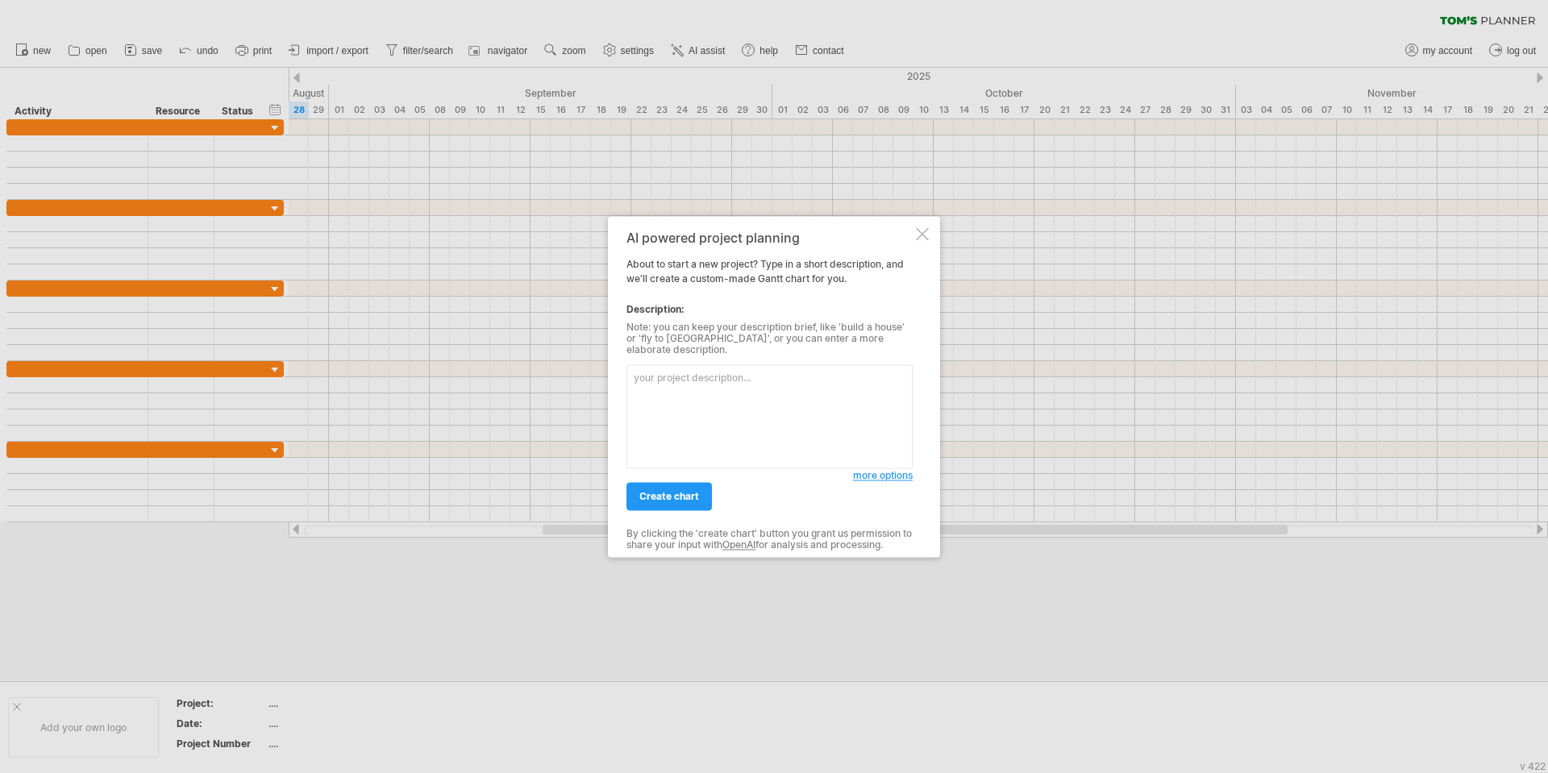
drag, startPoint x: 675, startPoint y: 368, endPoint x: 637, endPoint y: 412, distance: 58.8
click at [637, 412] on textarea at bounding box center [769, 416] width 286 height 104
click at [693, 376] on textarea at bounding box center [769, 416] width 286 height 104
click at [919, 239] on div at bounding box center [922, 233] width 13 height 13
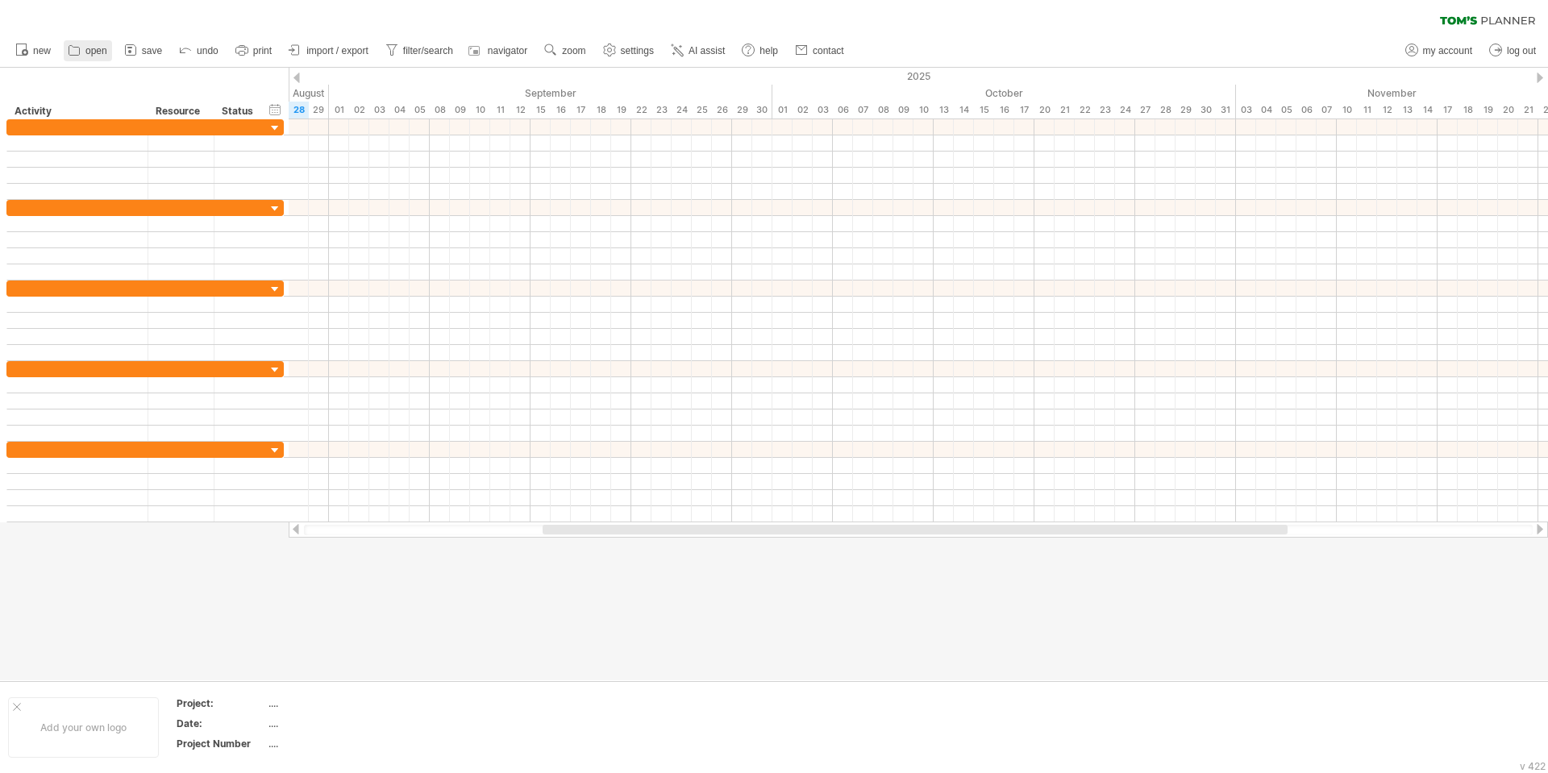
click at [94, 52] on span "open" at bounding box center [96, 50] width 22 height 11
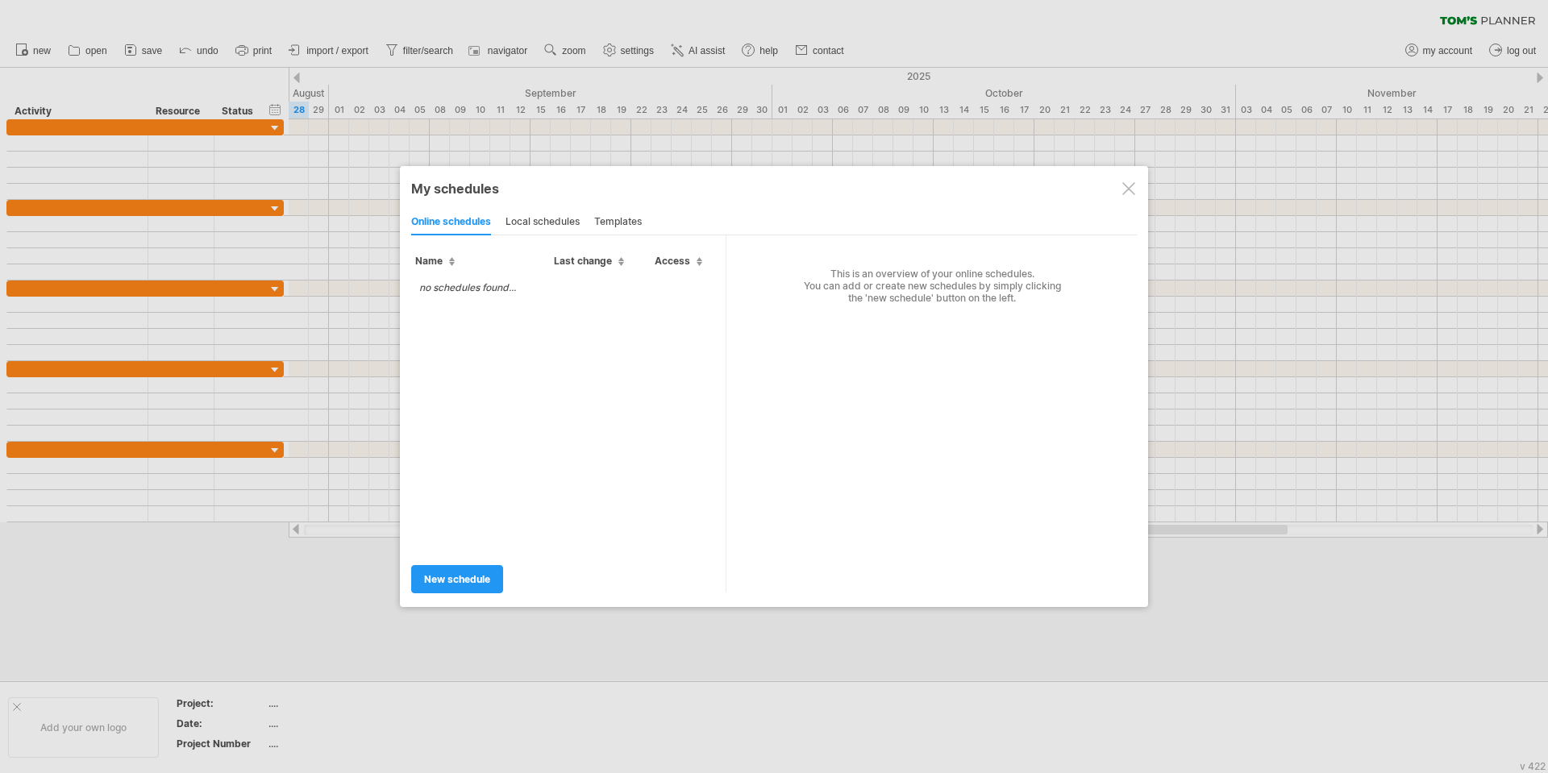
click at [536, 222] on div "local schedules" at bounding box center [542, 223] width 74 height 26
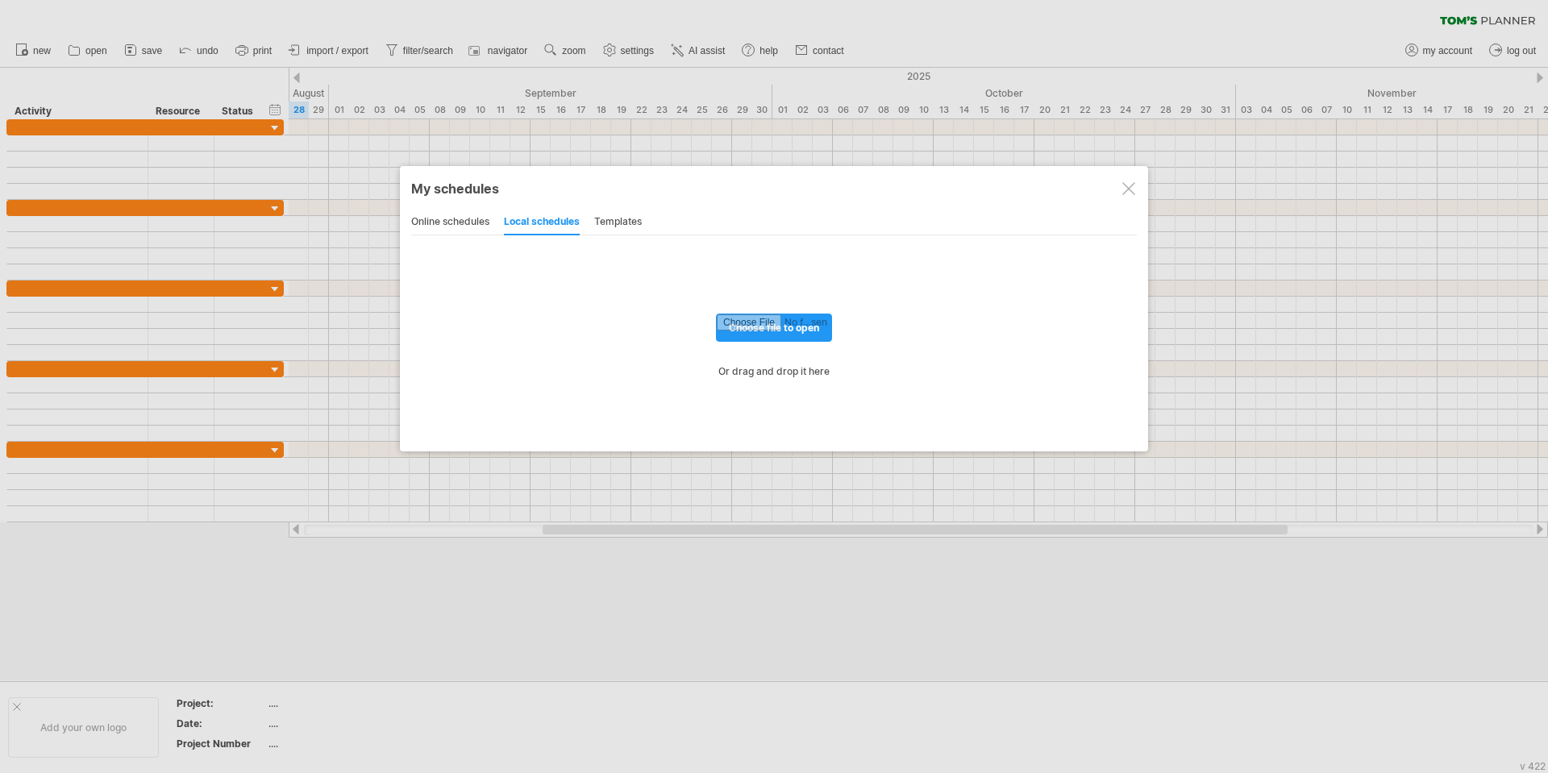
click at [621, 220] on div "templates" at bounding box center [618, 223] width 48 height 26
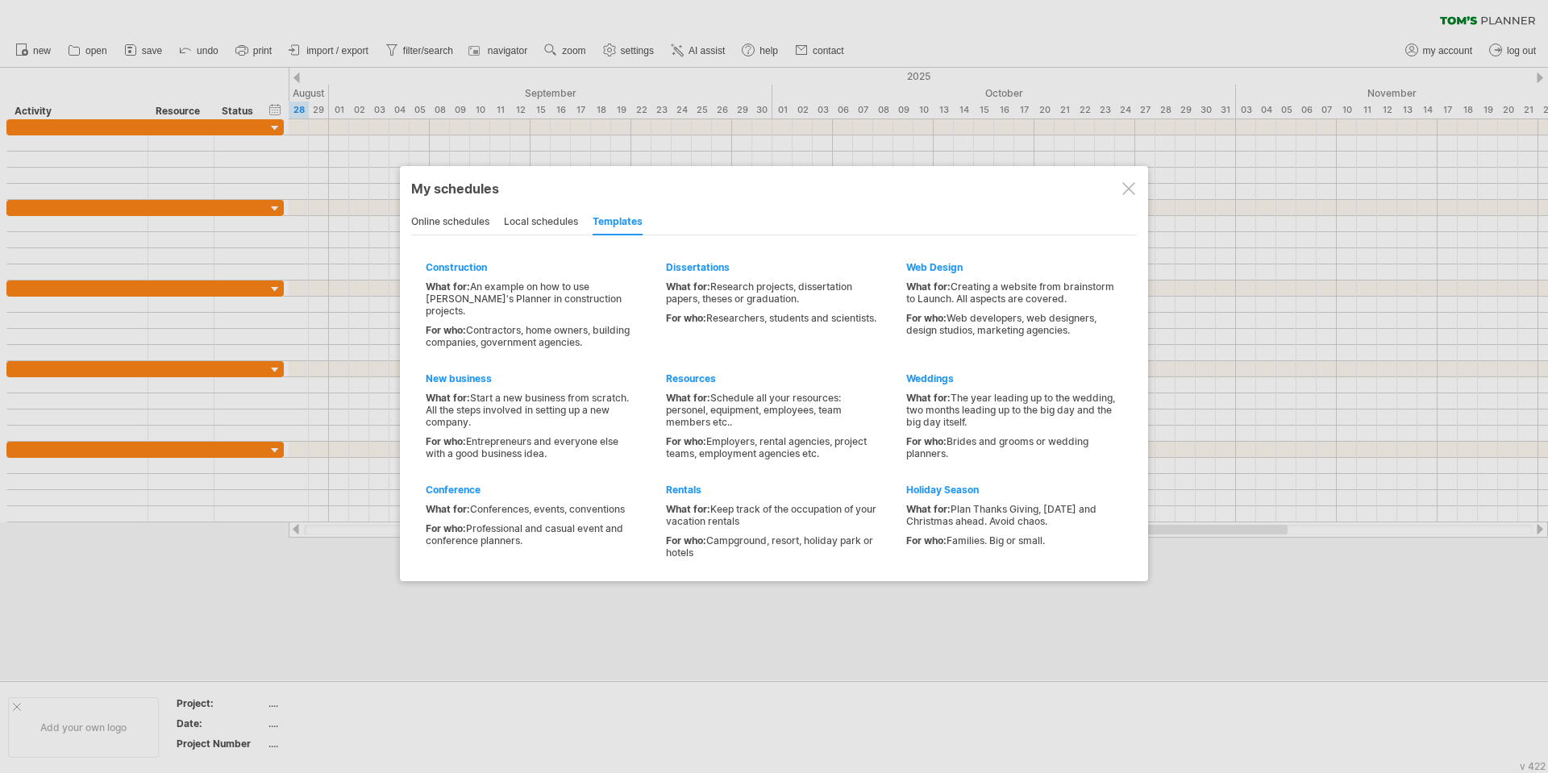
click at [464, 219] on div "online schedules" at bounding box center [450, 223] width 78 height 26
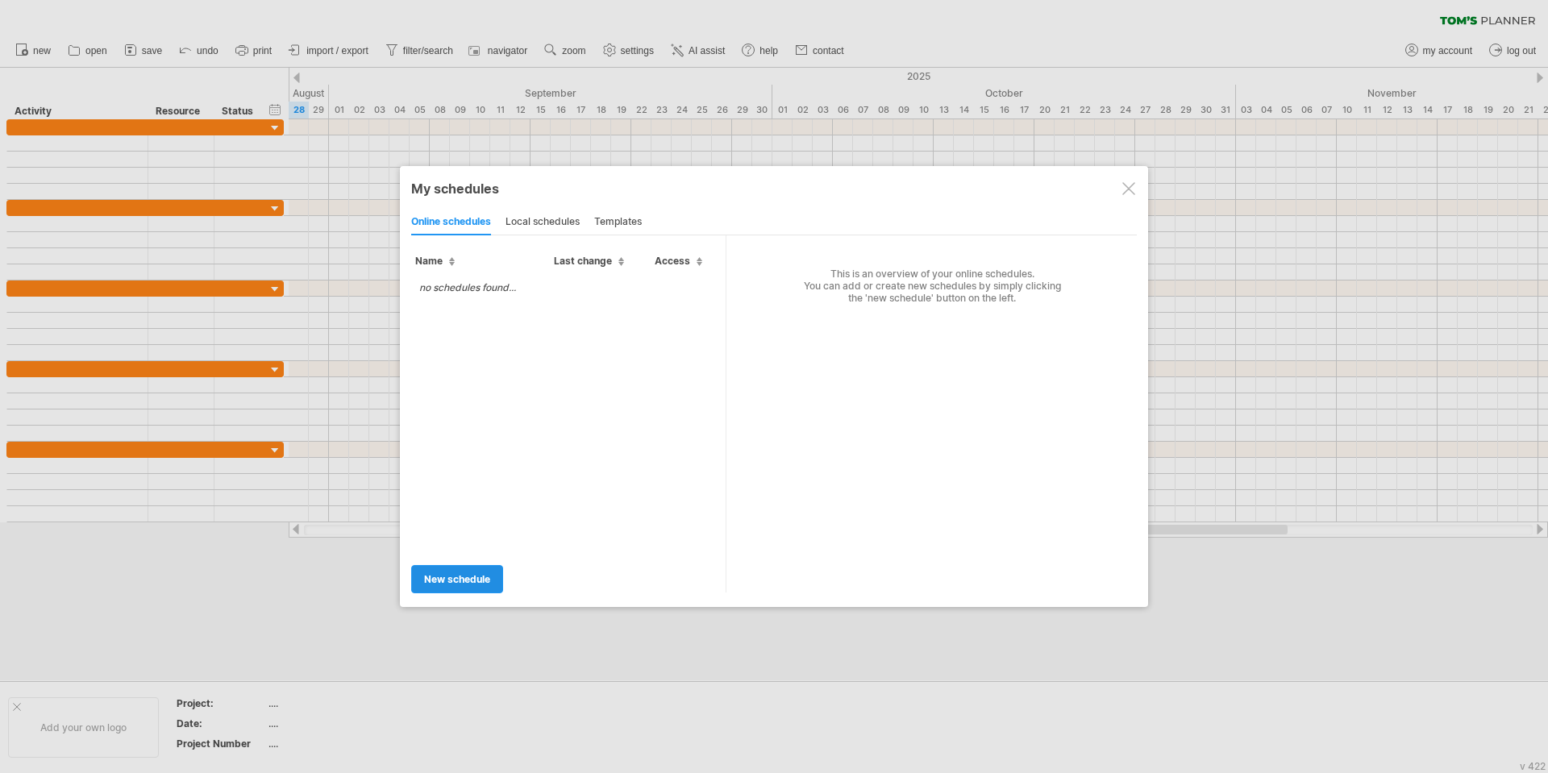
click at [453, 582] on span "new schedule" at bounding box center [457, 579] width 66 height 12
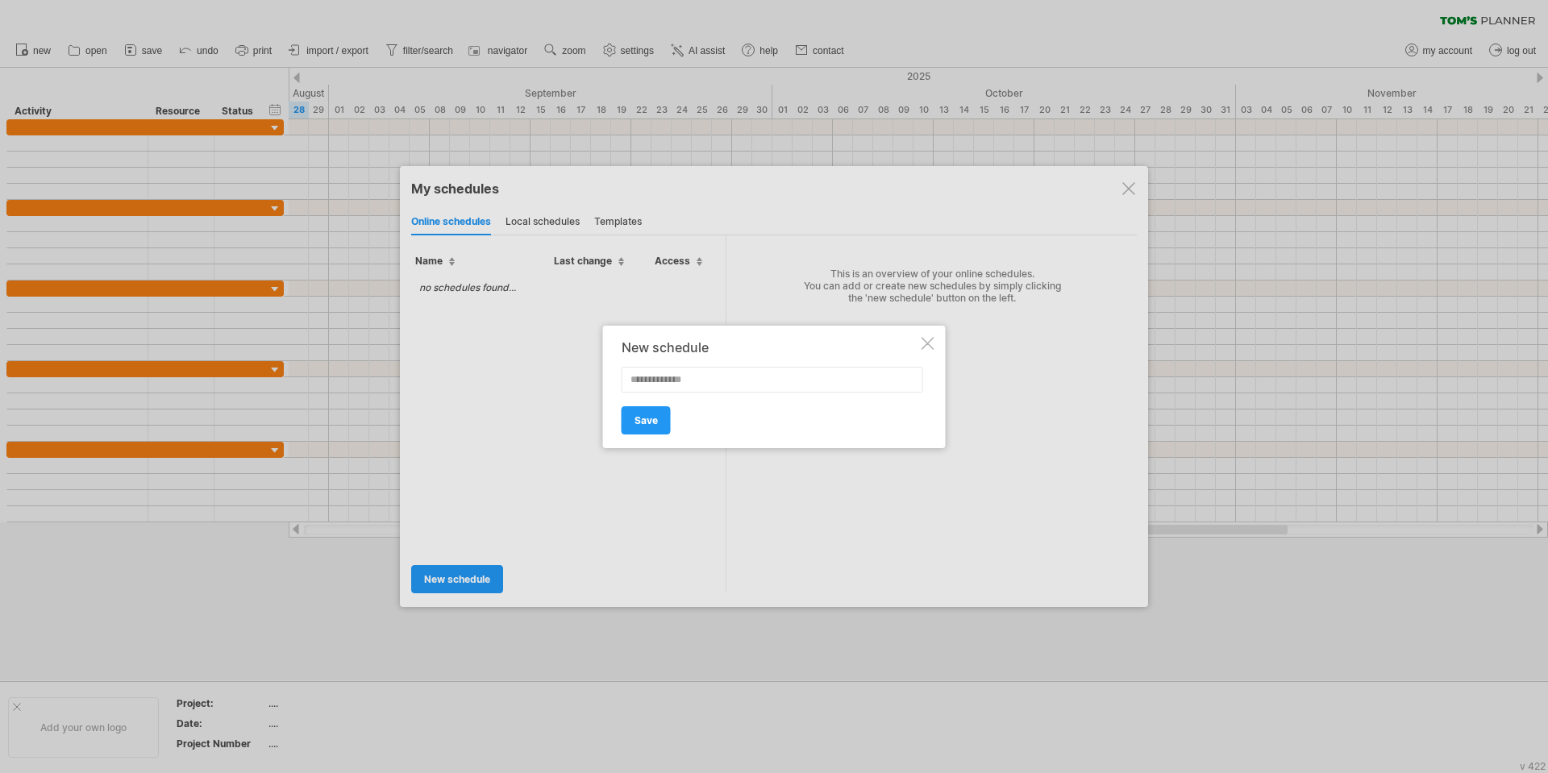
click at [933, 344] on div at bounding box center [927, 343] width 13 height 13
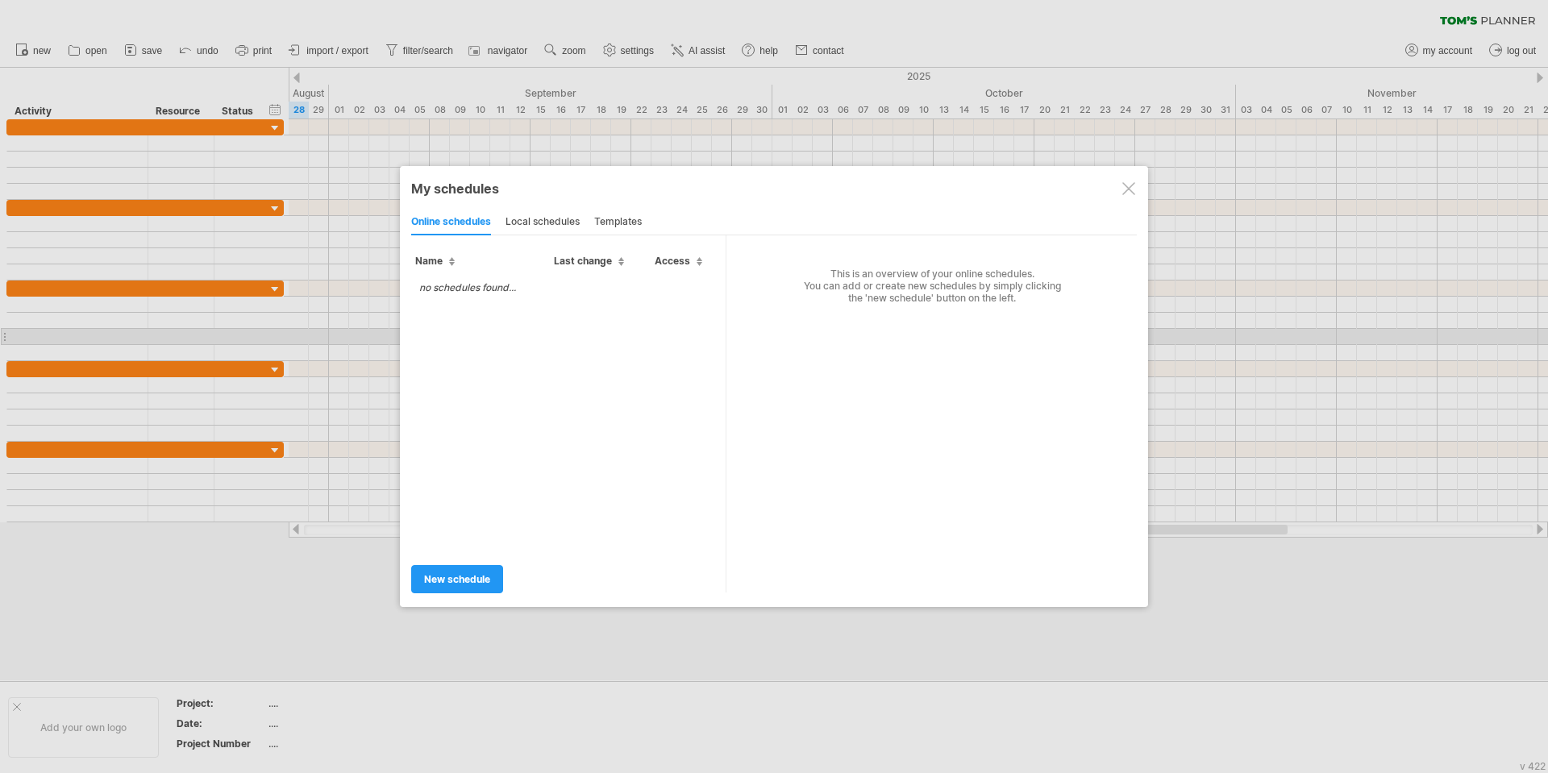
click at [609, 331] on div "no schedules found..." at bounding box center [568, 412] width 314 height 278
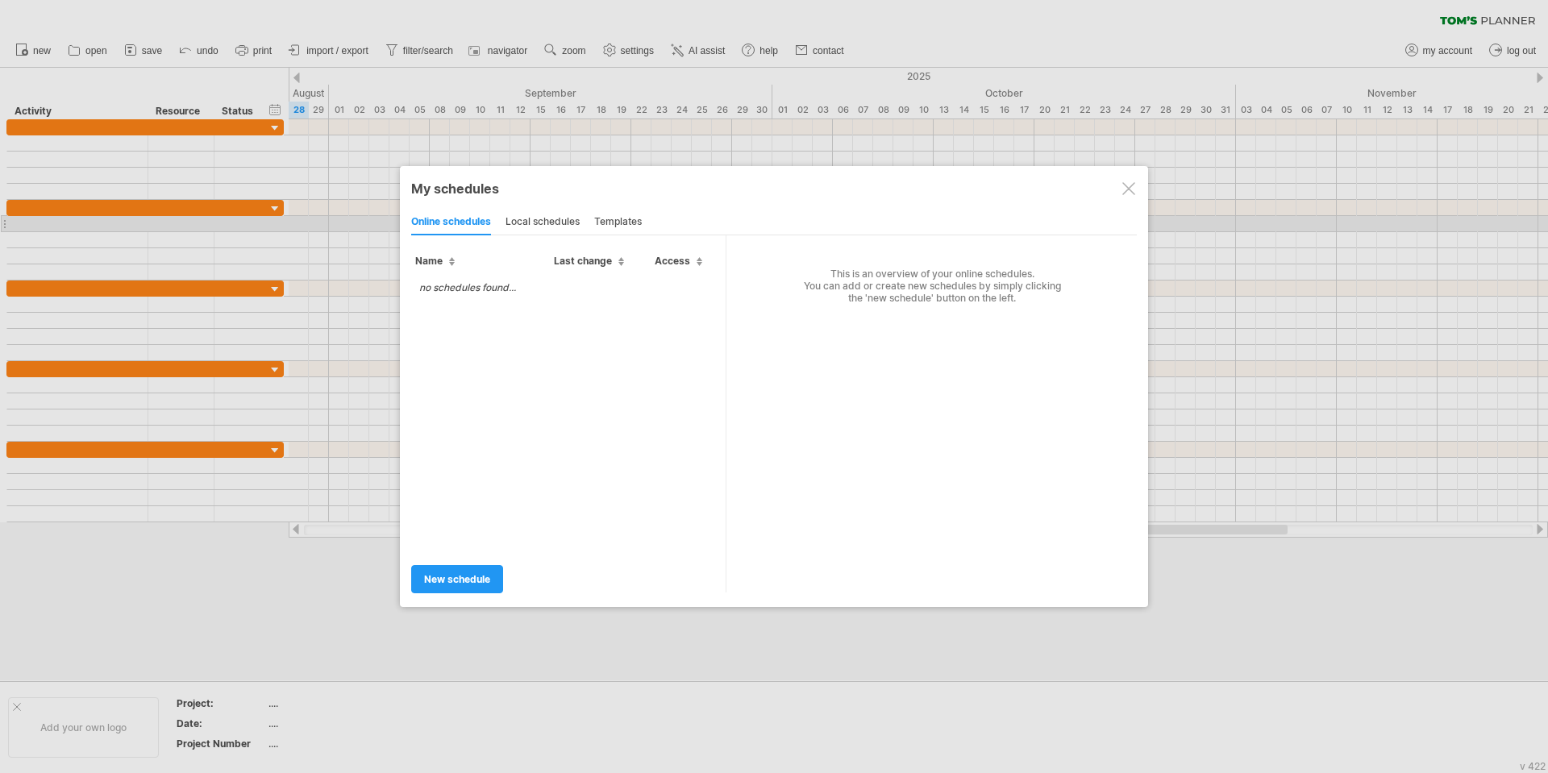
click at [534, 220] on div "local schedules" at bounding box center [542, 223] width 74 height 26
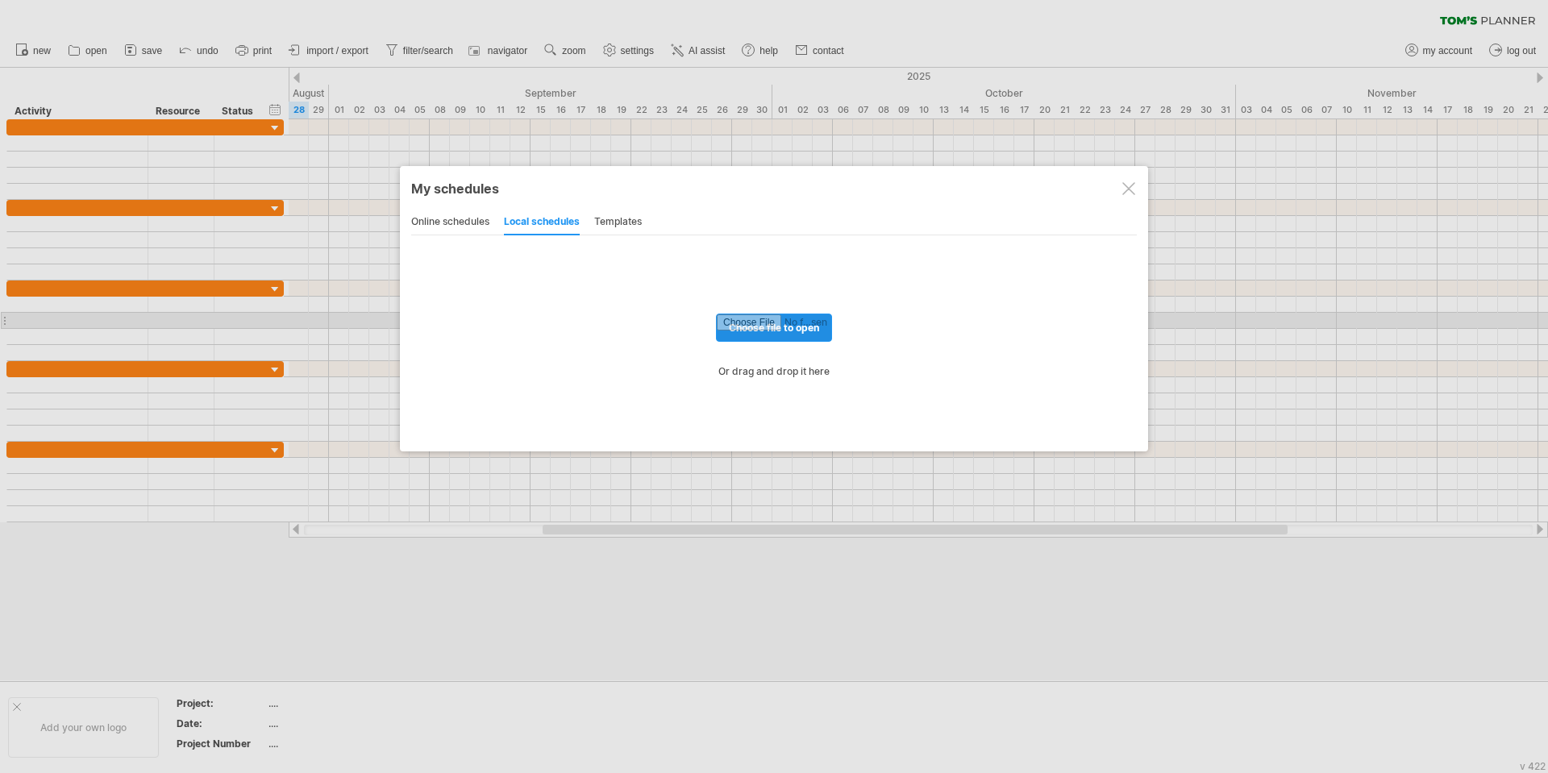
click at [748, 328] on input "file" at bounding box center [774, 327] width 114 height 27
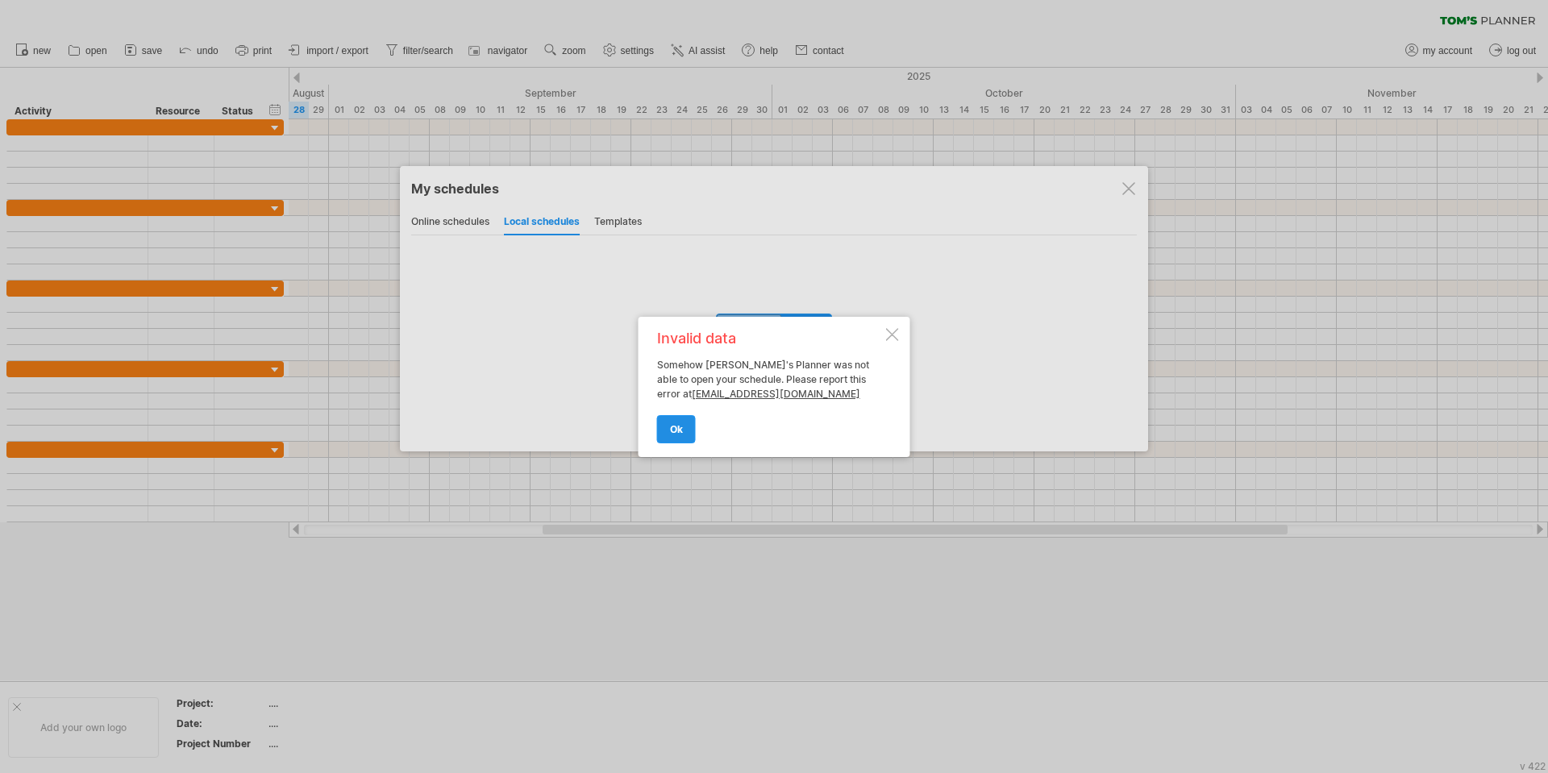
click at [675, 430] on span "ok" at bounding box center [676, 429] width 13 height 12
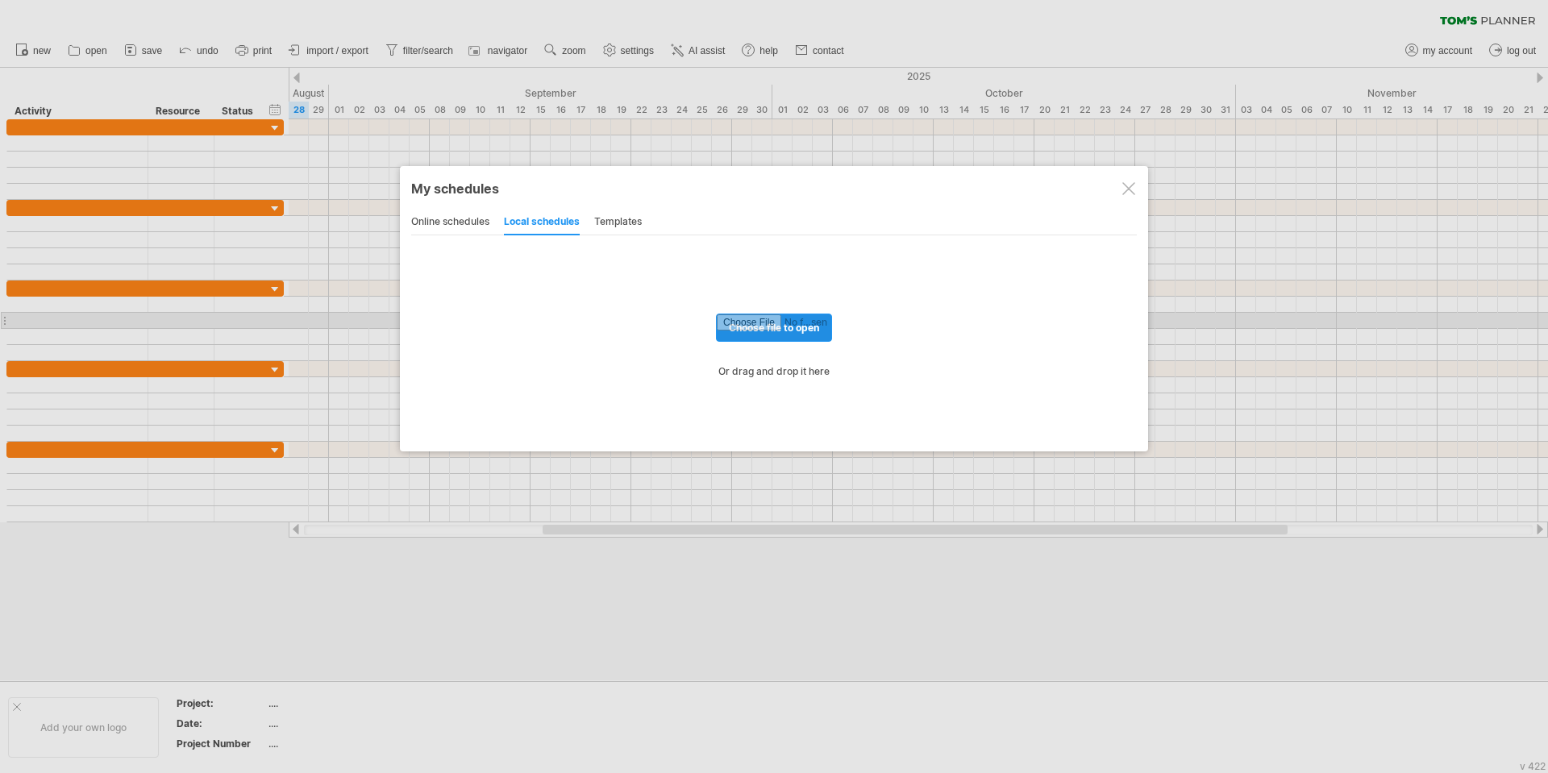
click at [764, 325] on input "file" at bounding box center [774, 327] width 114 height 27
type input "**********"
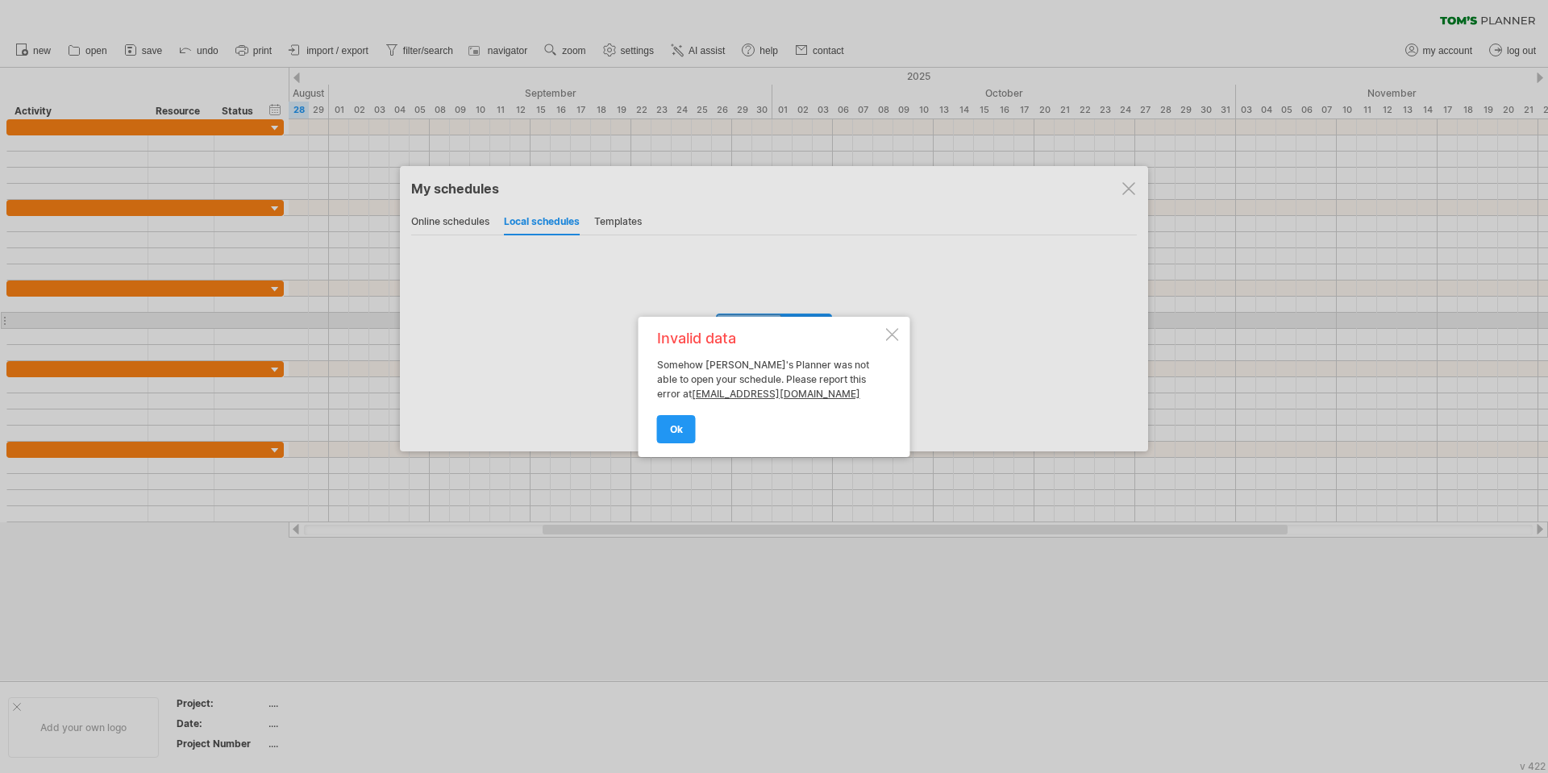
click at [893, 332] on div at bounding box center [892, 334] width 13 height 13
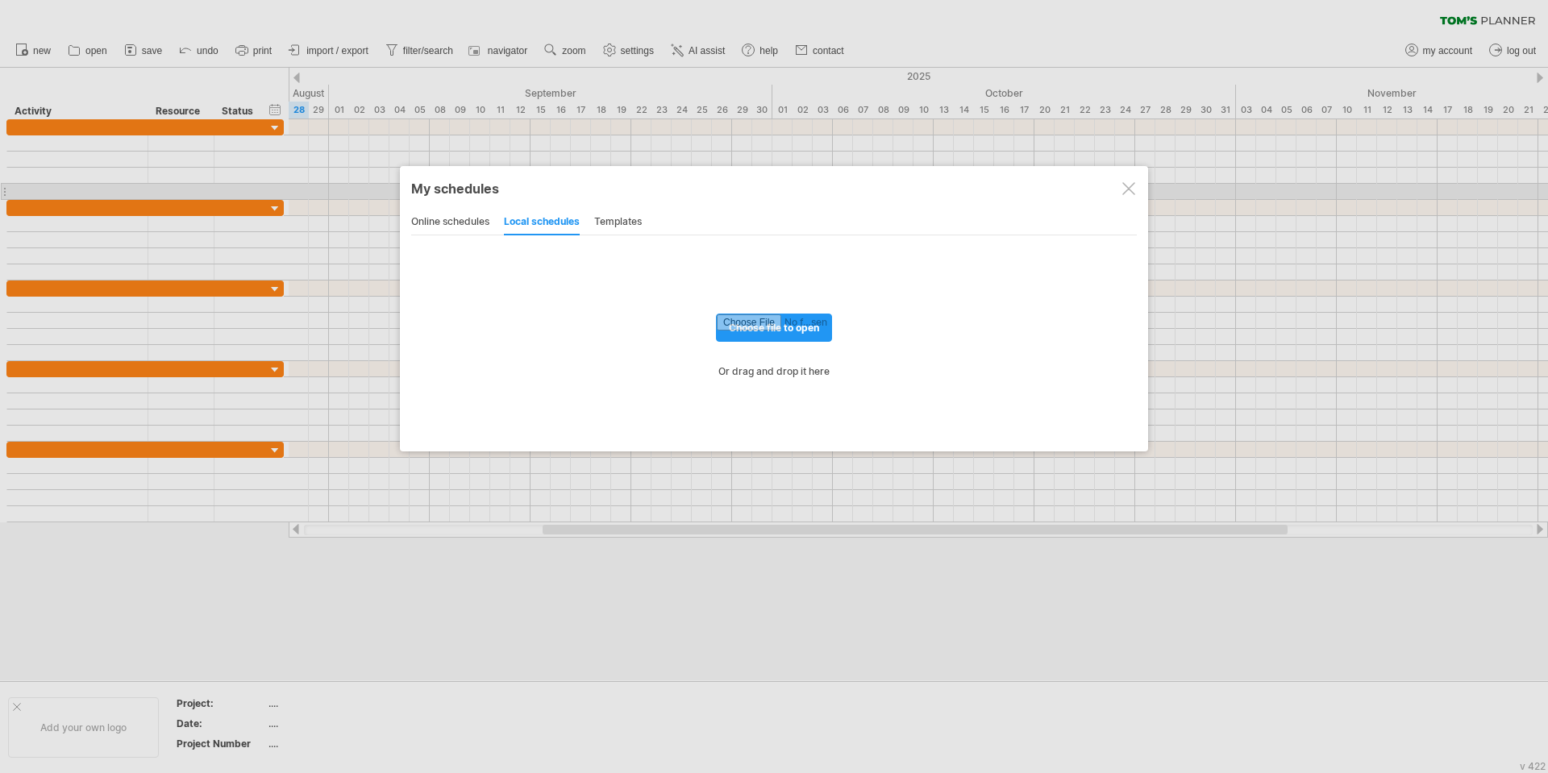
click at [1130, 187] on div at bounding box center [1128, 188] width 13 height 13
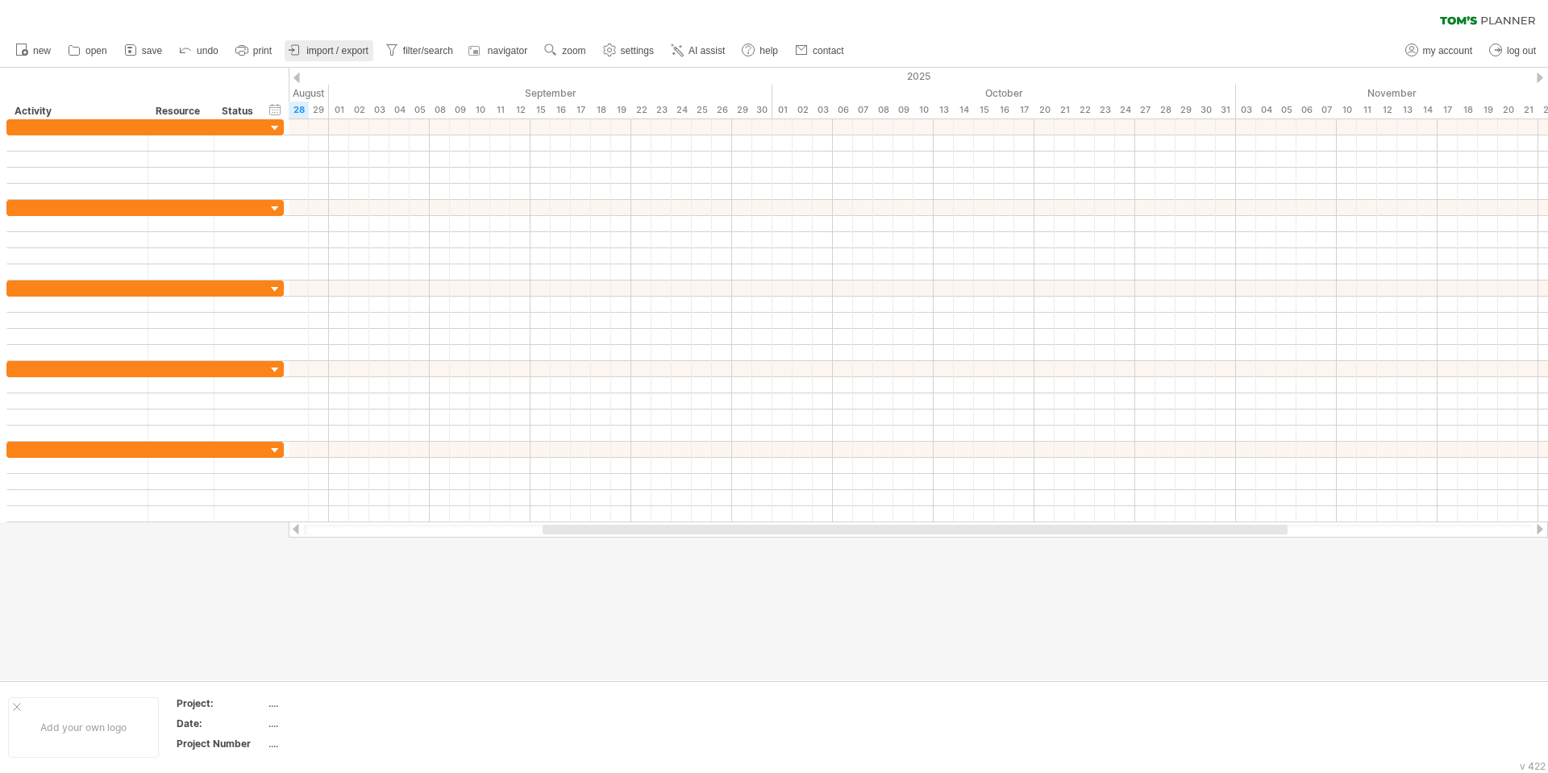
click at [342, 55] on span "import / export" at bounding box center [337, 50] width 62 height 11
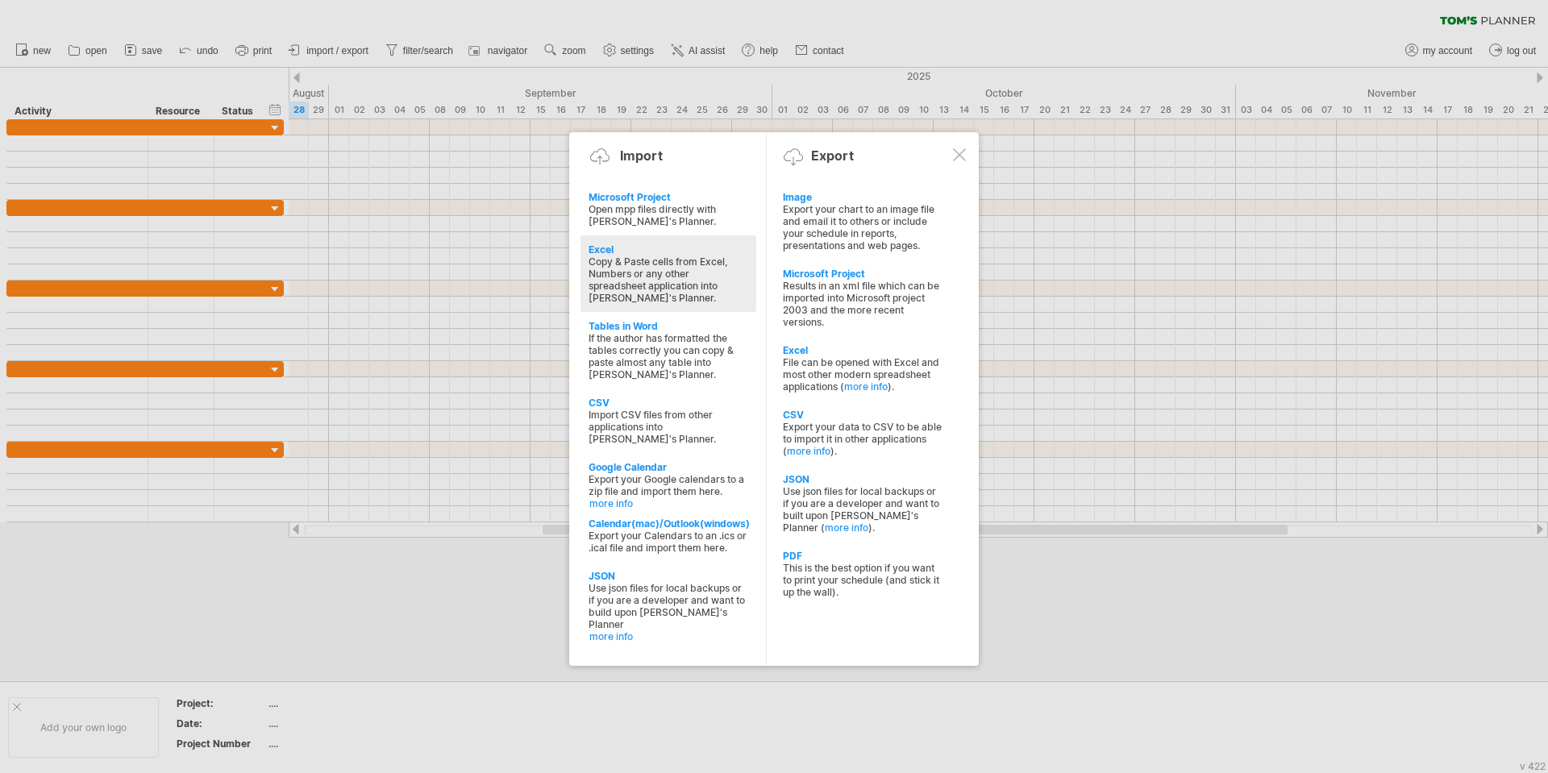
click at [633, 267] on div "Copy & Paste cells from Excel, Numbers or any other spreadsheet application int…" at bounding box center [668, 280] width 160 height 48
type textarea "**********"
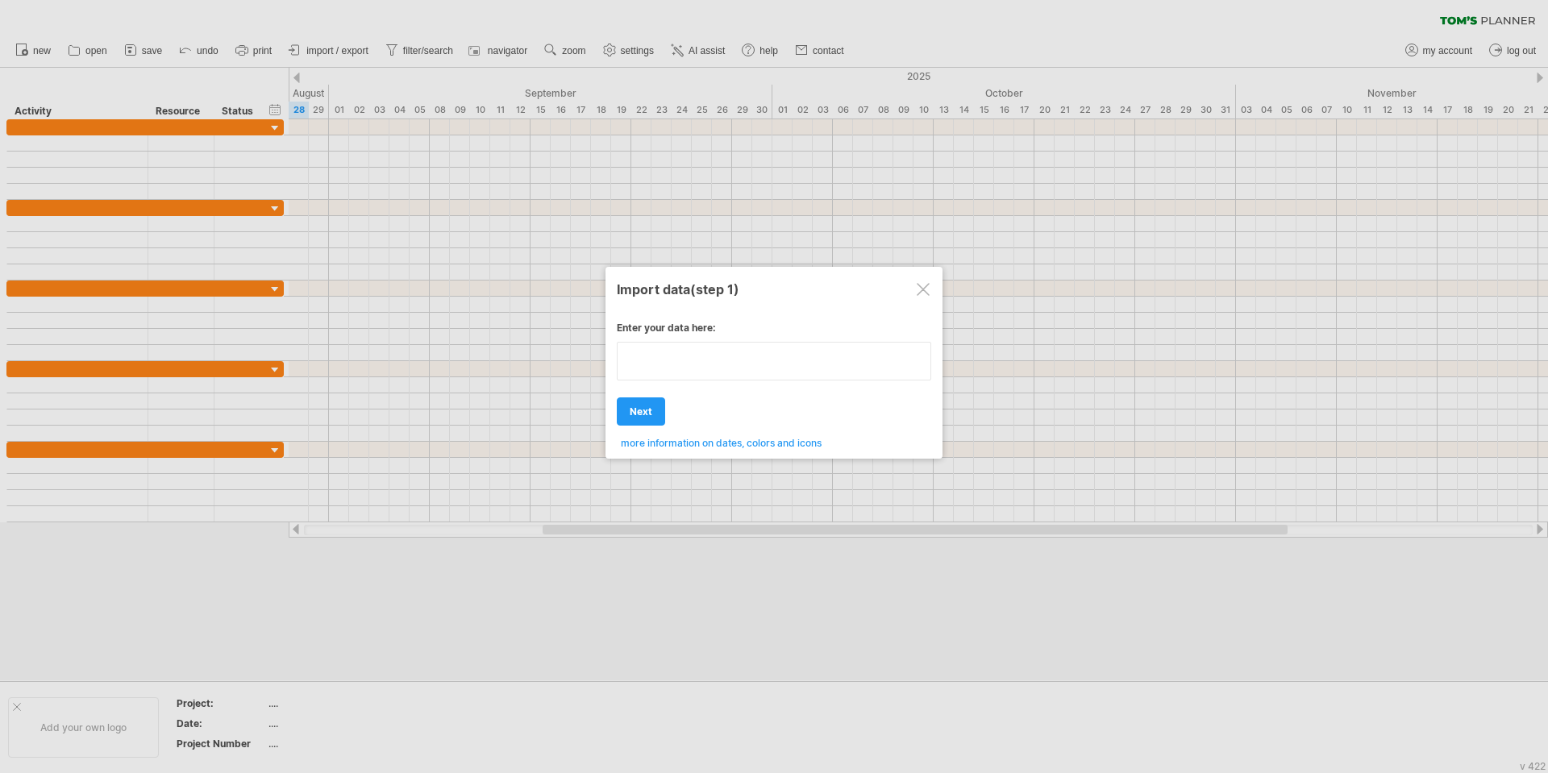
click at [684, 407] on div "**********" at bounding box center [774, 379] width 314 height 139
paste textarea "**********"
type textarea "**********"
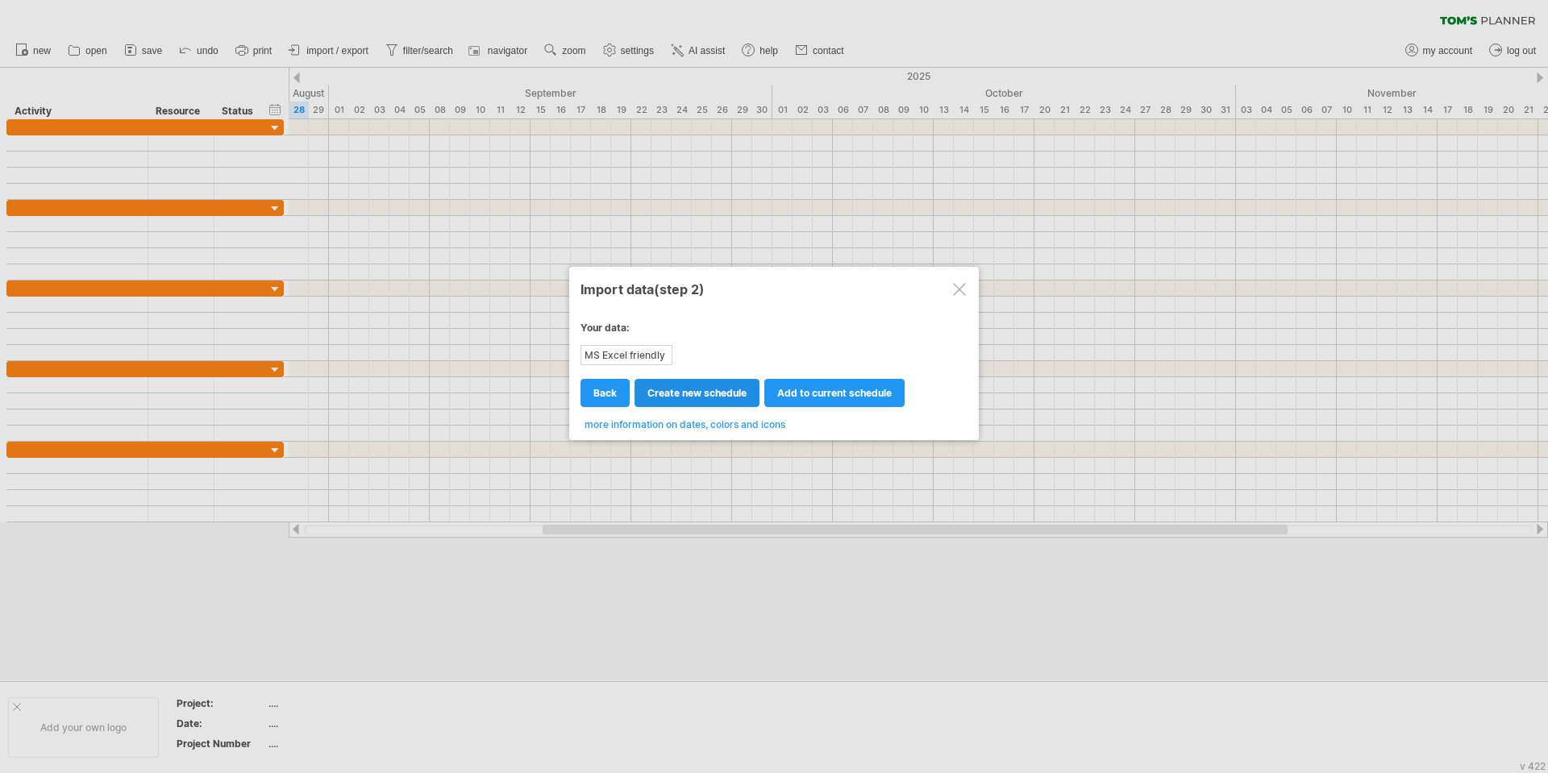
click at [683, 393] on span "create new schedule" at bounding box center [696, 393] width 99 height 12
select select "***"
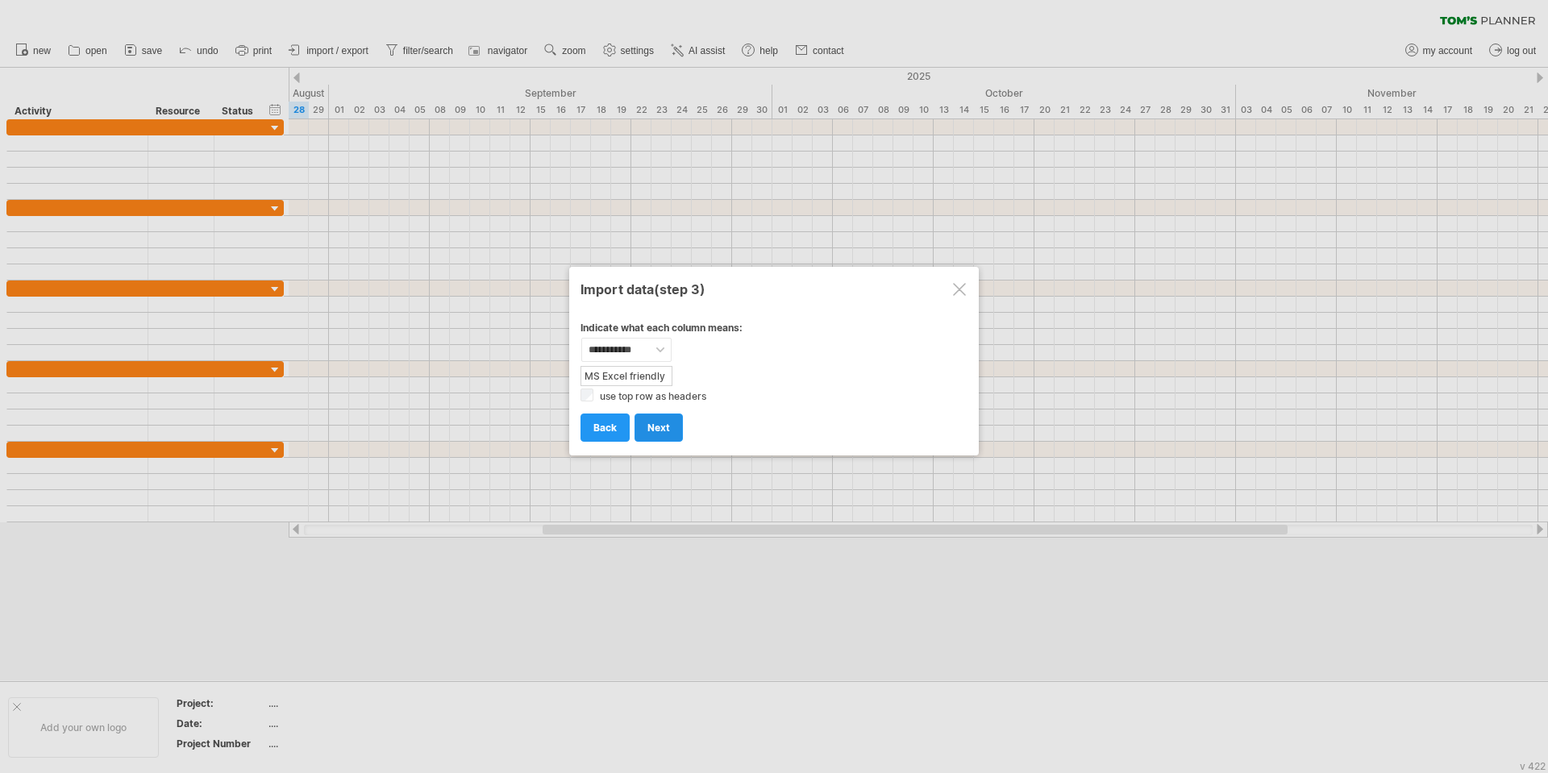
click at [648, 428] on span "next" at bounding box center [658, 428] width 23 height 12
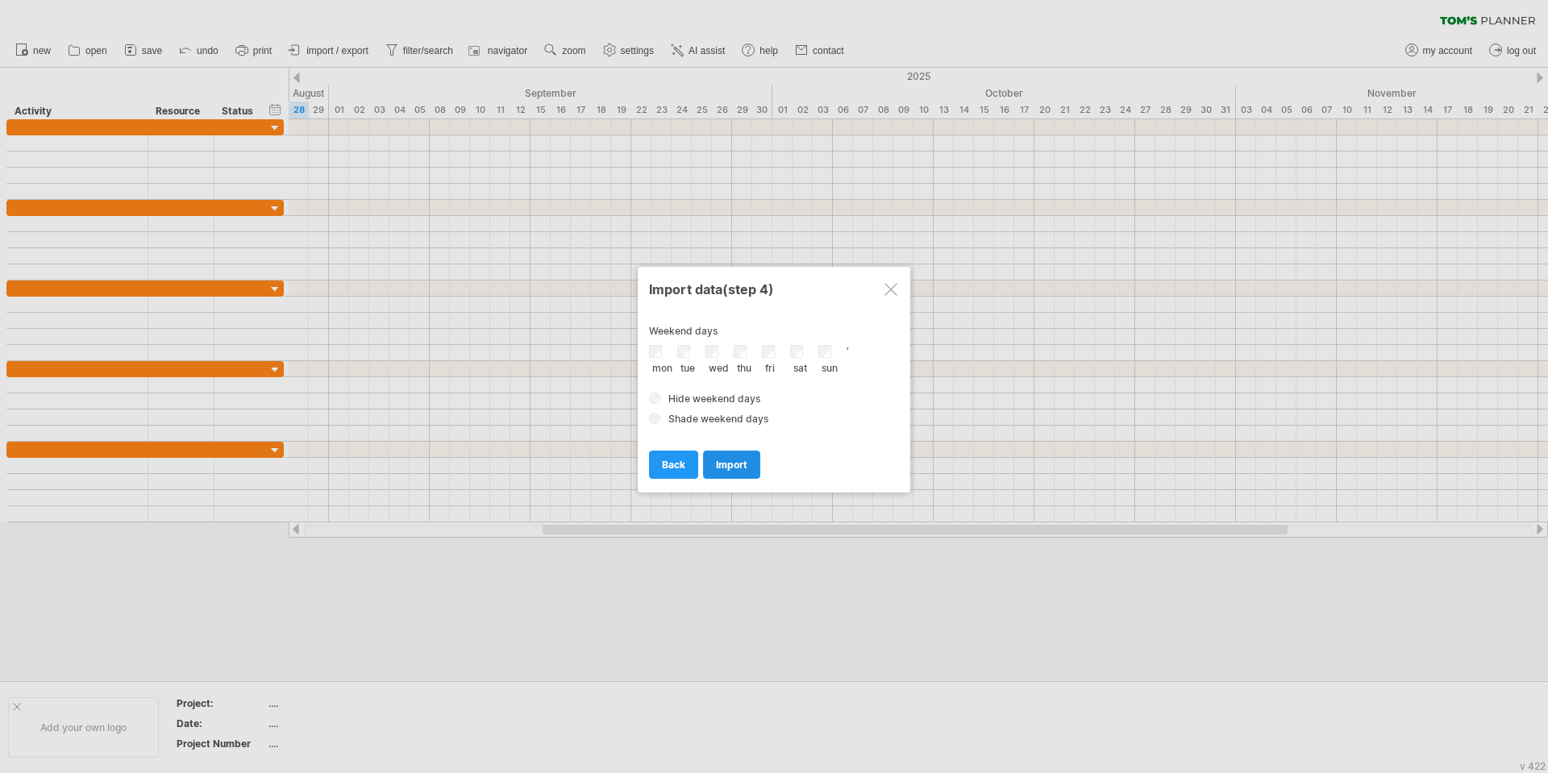
click at [717, 471] on link "import" at bounding box center [731, 465] width 57 height 28
click at [738, 466] on span "import" at bounding box center [731, 465] width 31 height 12
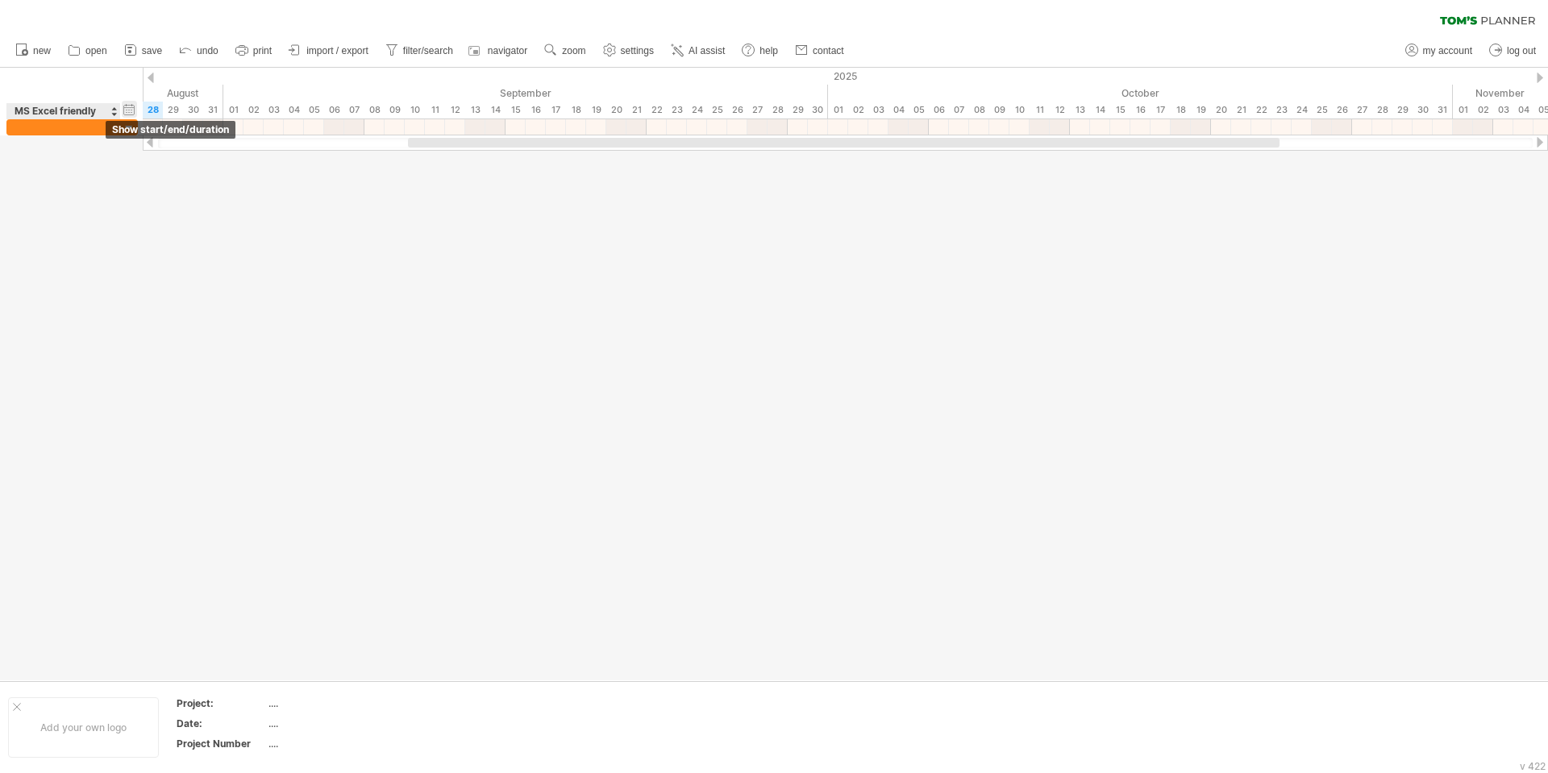
click at [126, 110] on div "hide start/end/duration show start/end/duration" at bounding box center [129, 109] width 15 height 17
